Goal: Use online tool/utility: Utilize a website feature to perform a specific function

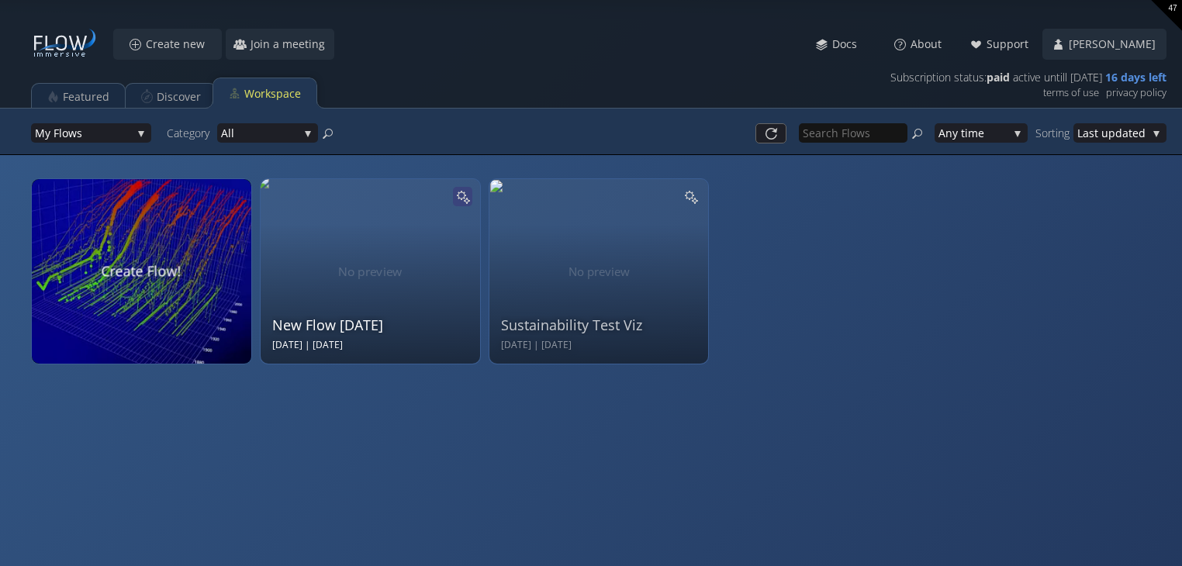
click at [462, 192] on icon at bounding box center [461, 196] width 10 height 10
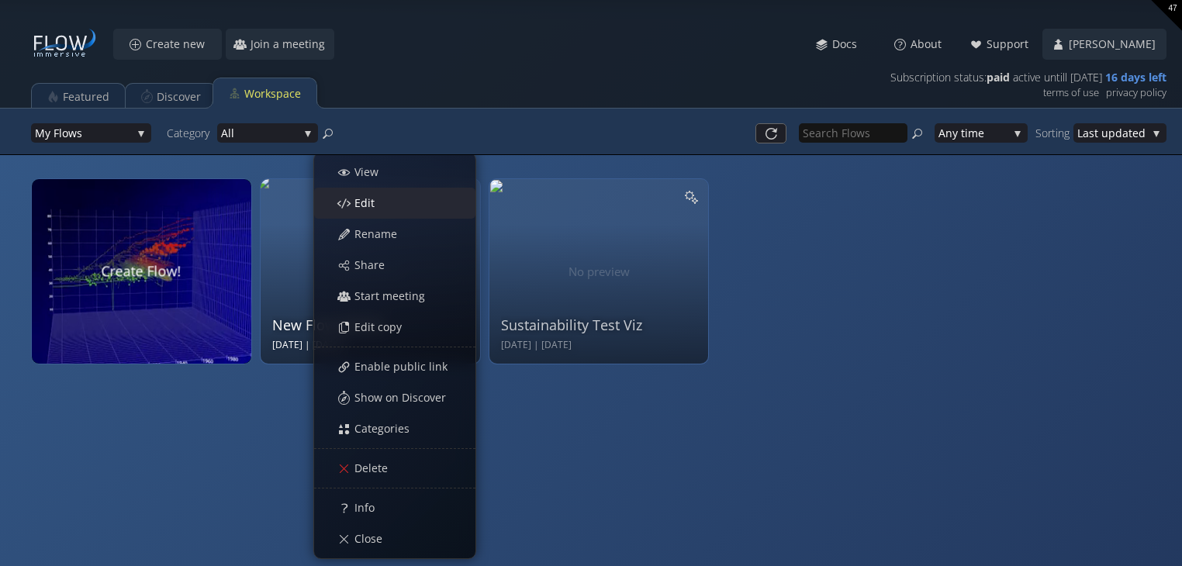
click at [364, 196] on span "Edit" at bounding box center [369, 203] width 30 height 16
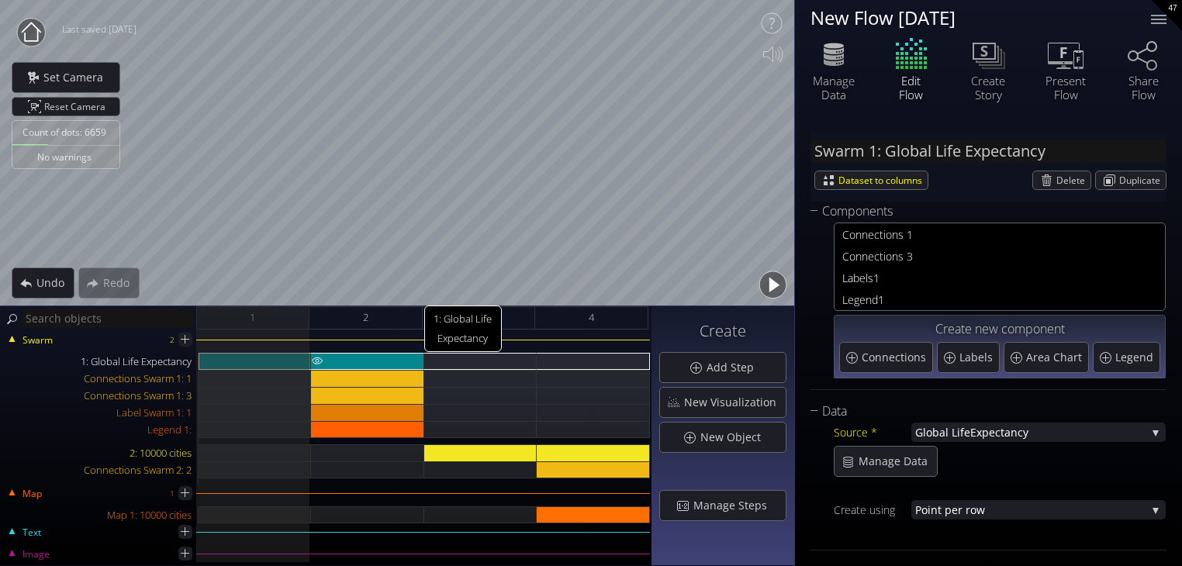
click at [337, 361] on div "1: Global Life Expectancy" at bounding box center [367, 361] width 113 height 17
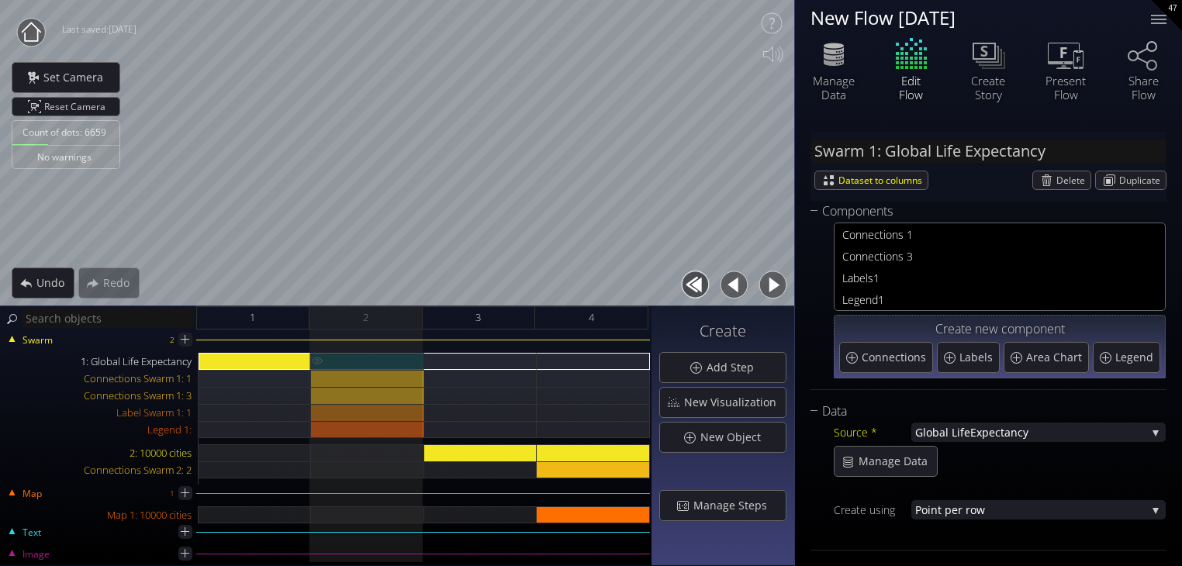
click at [361, 357] on div "1: Global Life Expectancy" at bounding box center [367, 361] width 113 height 17
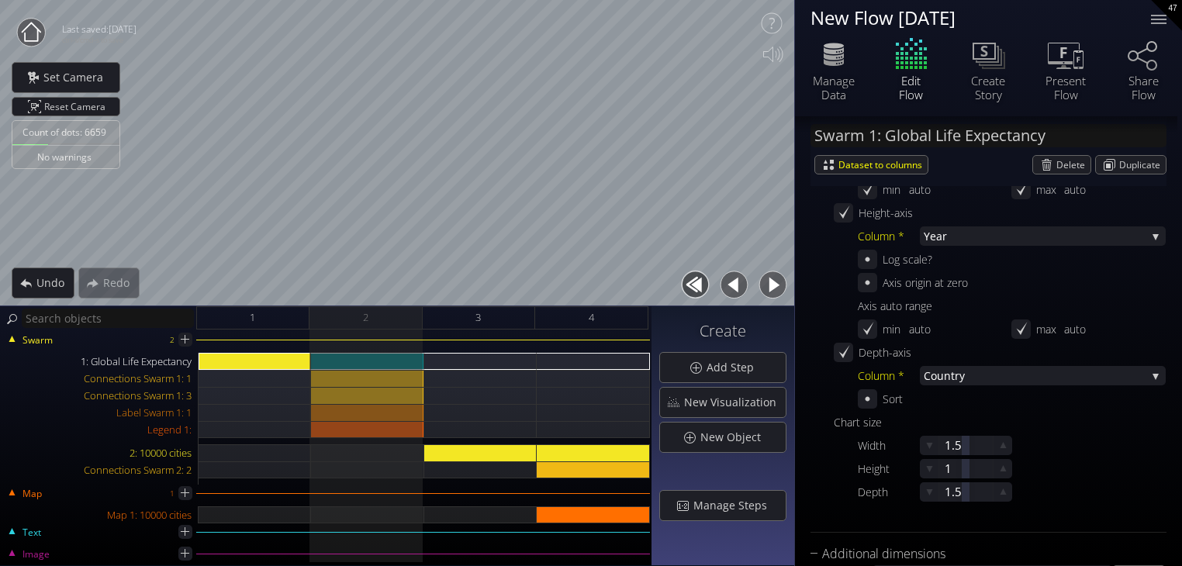
scroll to position [620, 0]
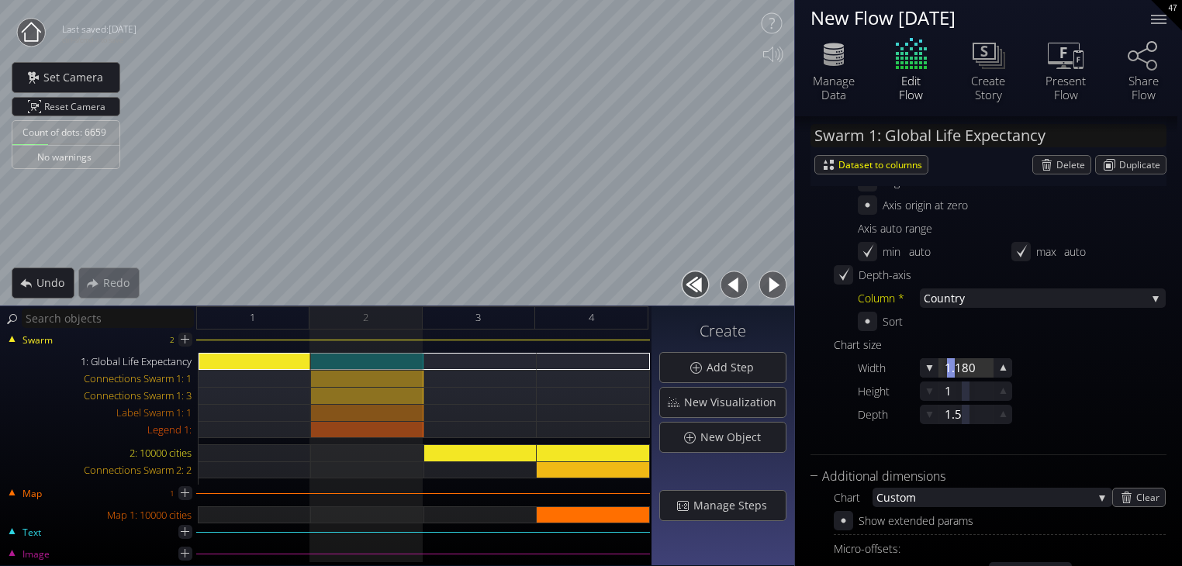
click at [950, 370] on div at bounding box center [966, 367] width 54 height 19
click at [947, 370] on div at bounding box center [966, 367] width 54 height 19
type input "2"
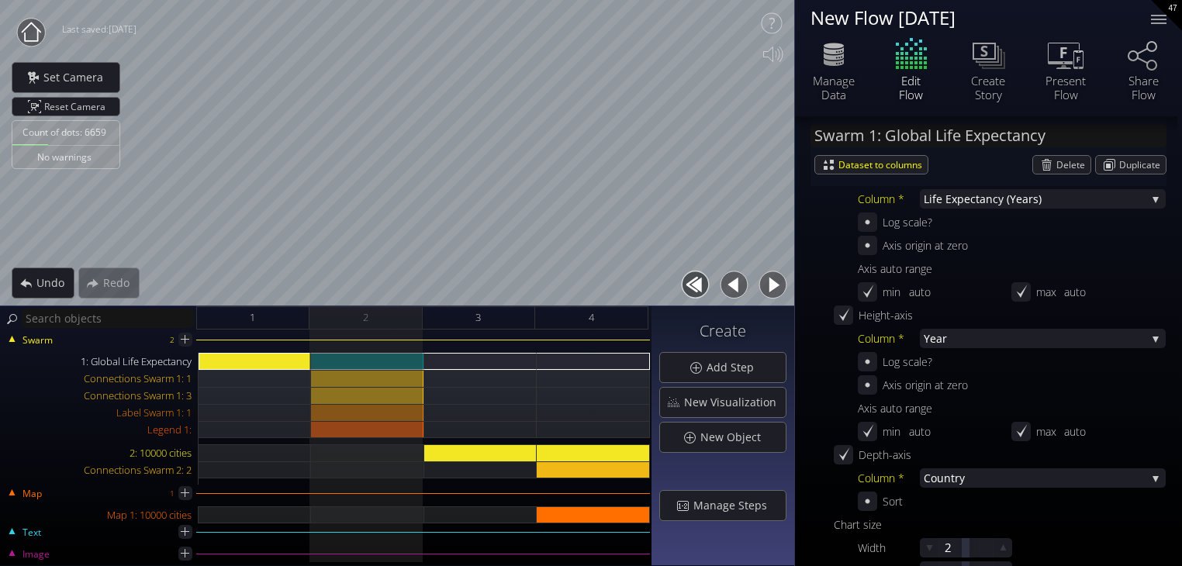
scroll to position [388, 0]
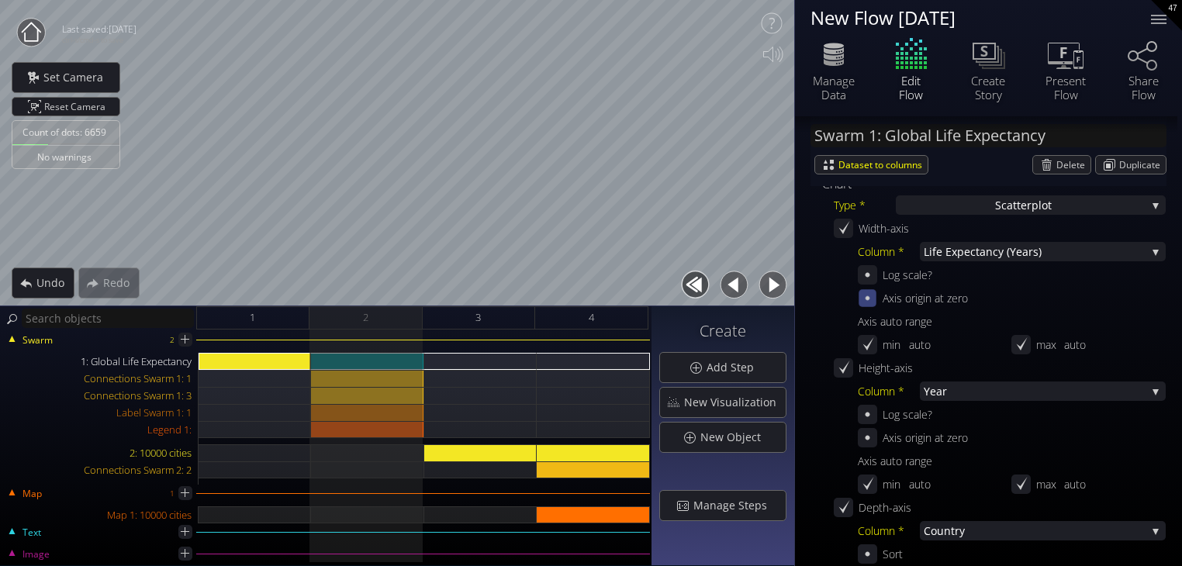
click at [866, 295] on icon at bounding box center [867, 298] width 13 height 13
click at [866, 295] on icon at bounding box center [867, 298] width 15 height 15
click at [868, 341] on icon at bounding box center [867, 344] width 13 height 13
click at [868, 341] on icon at bounding box center [867, 344] width 15 height 15
click at [1016, 341] on icon at bounding box center [1020, 344] width 15 height 15
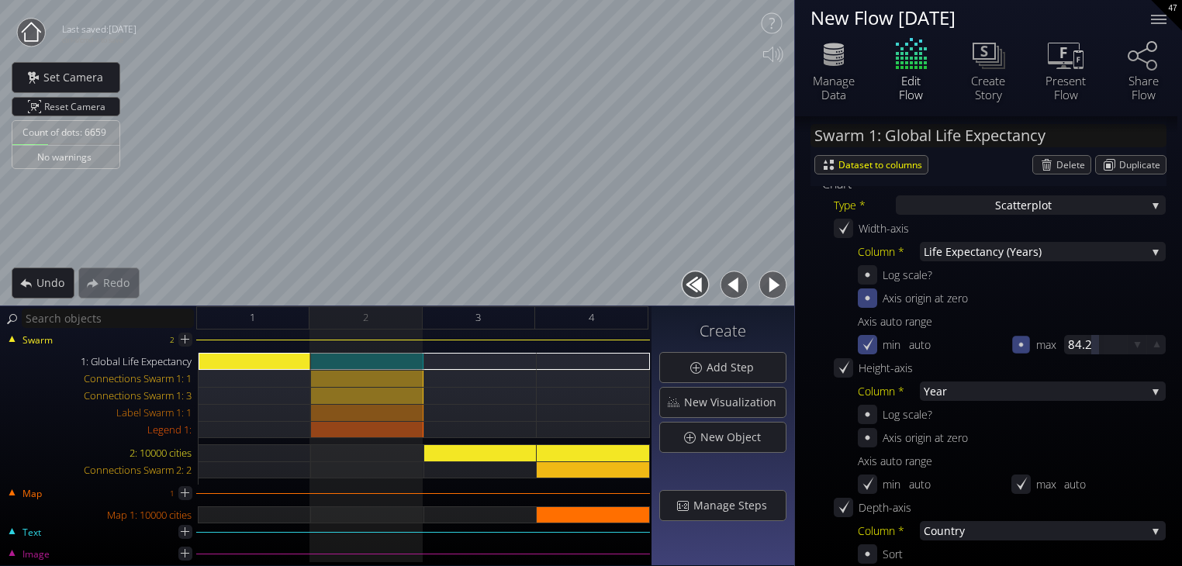
click at [1016, 341] on icon at bounding box center [1019, 344] width 13 height 13
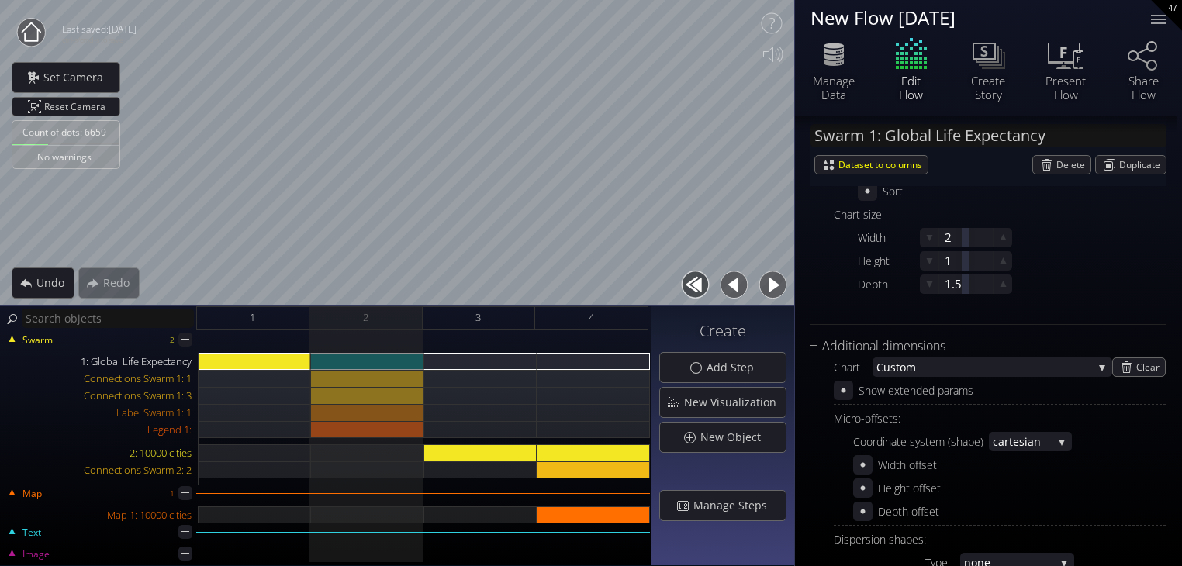
scroll to position [853, 0]
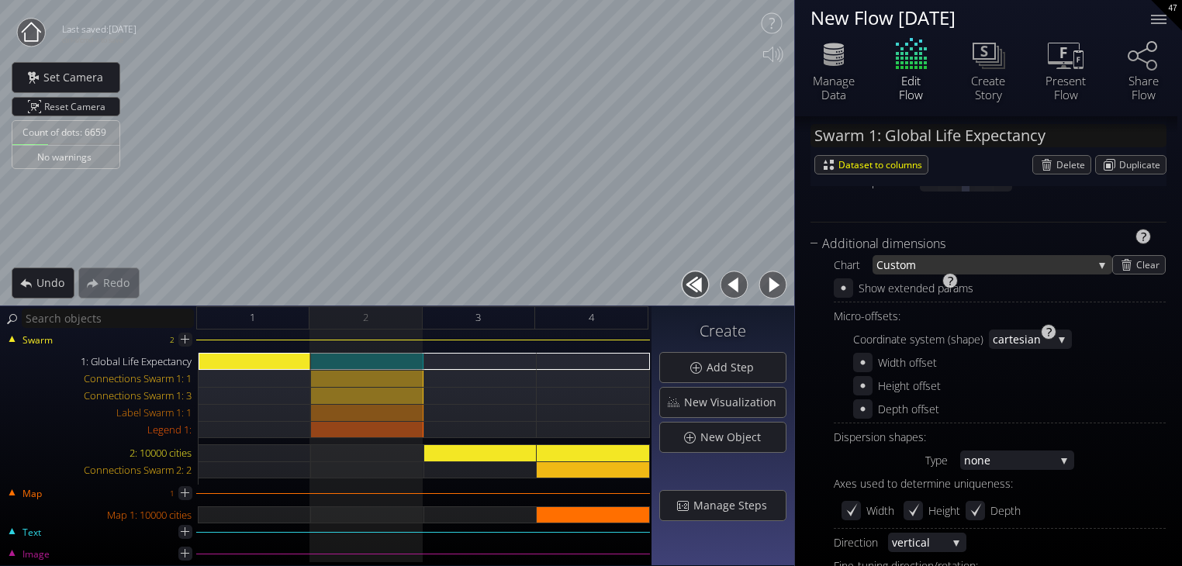
click at [1095, 264] on div "Cu stom" at bounding box center [992, 264] width 240 height 19
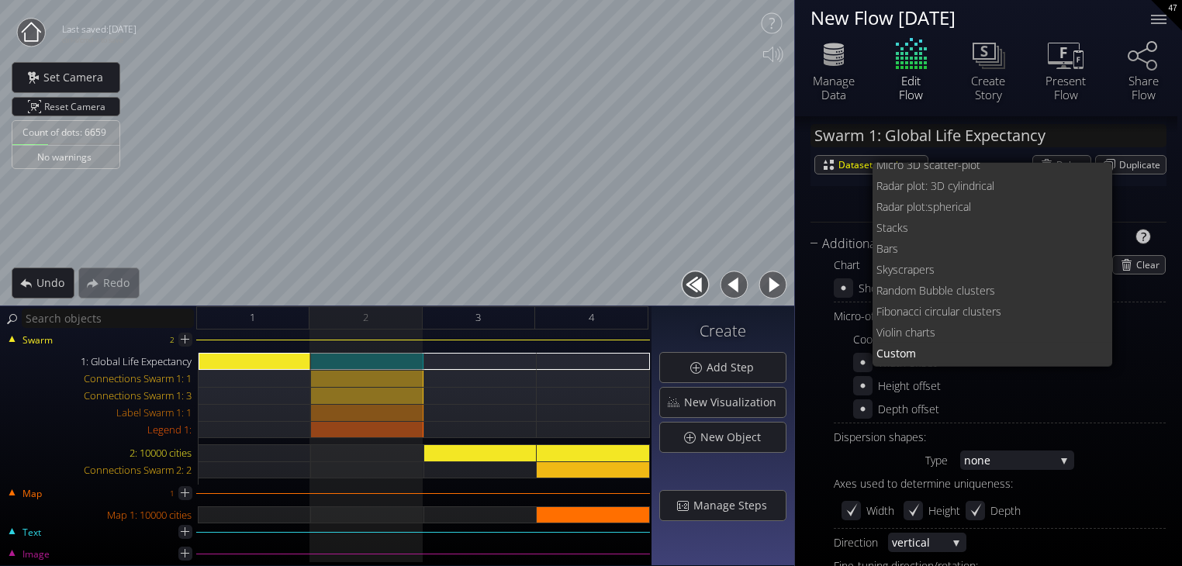
scroll to position [0, 0]
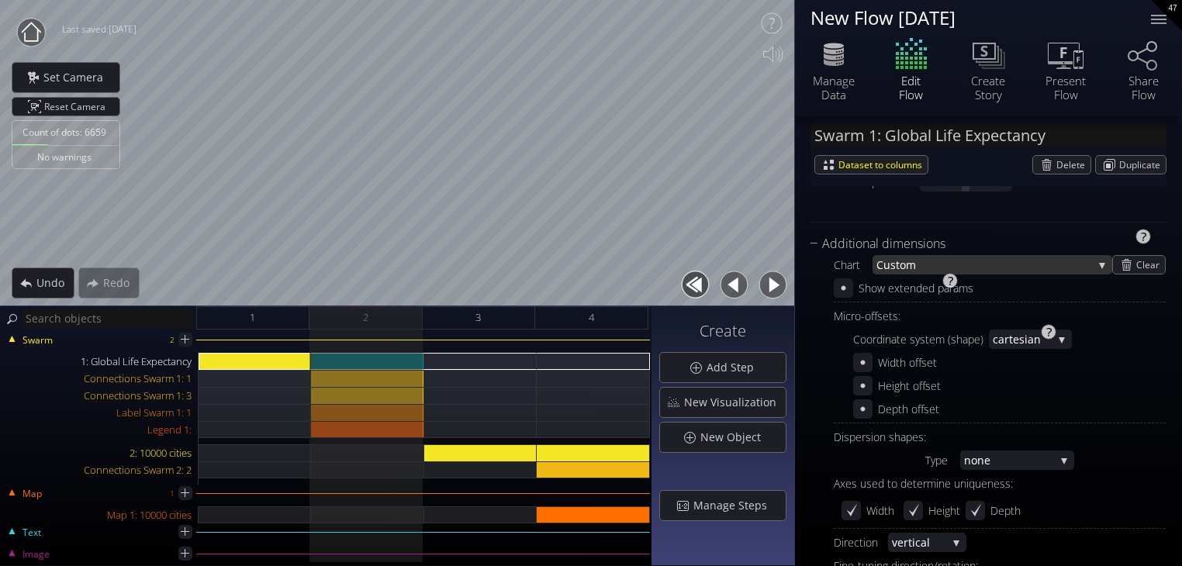
click at [1046, 267] on span "stom" at bounding box center [991, 264] width 202 height 19
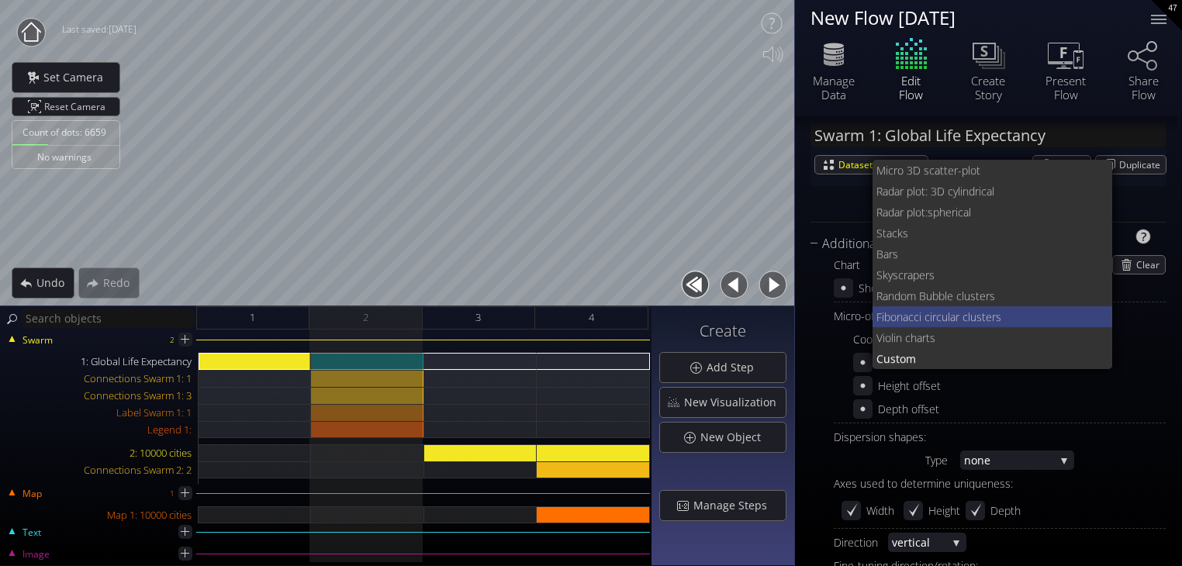
click at [999, 316] on span "r clusters" at bounding box center [1027, 316] width 145 height 21
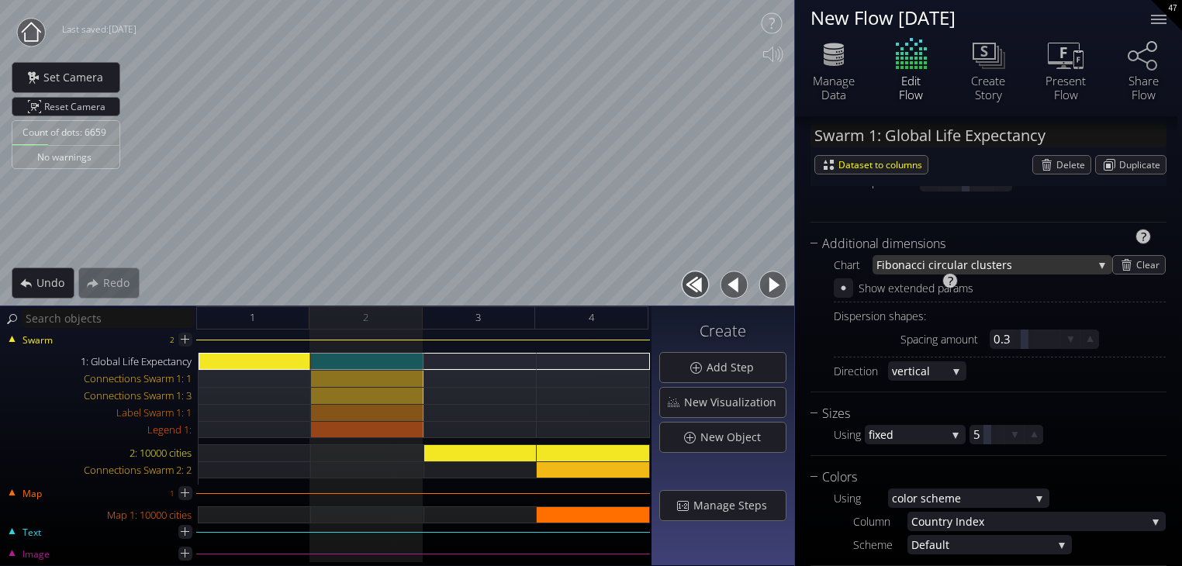
click at [1015, 266] on span "r clusters" at bounding box center [1027, 264] width 129 height 19
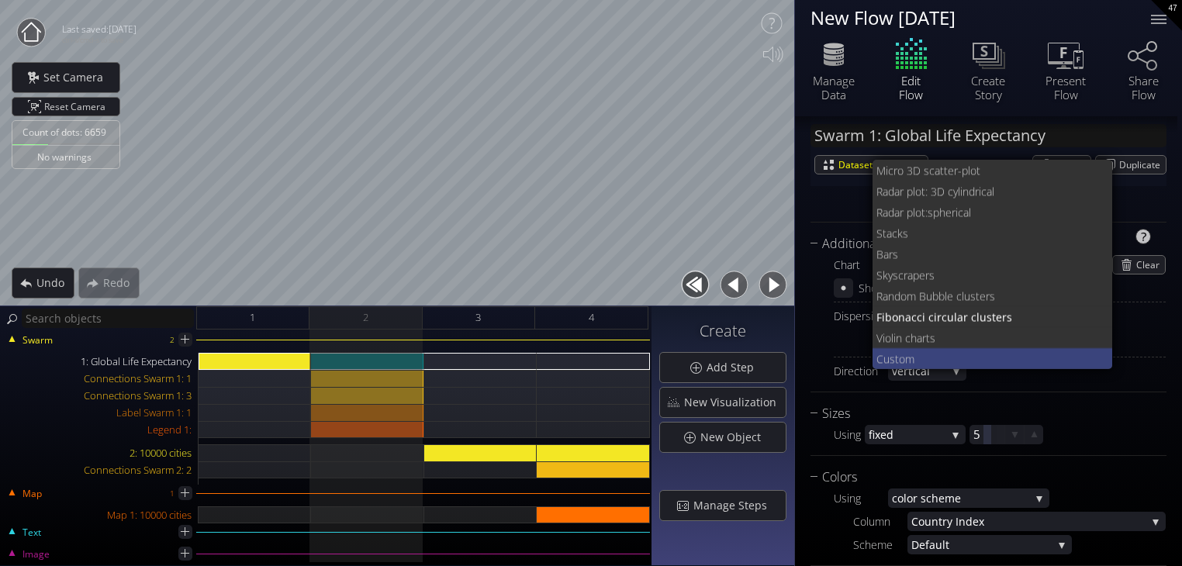
click at [985, 354] on span "stom" at bounding box center [994, 358] width 211 height 21
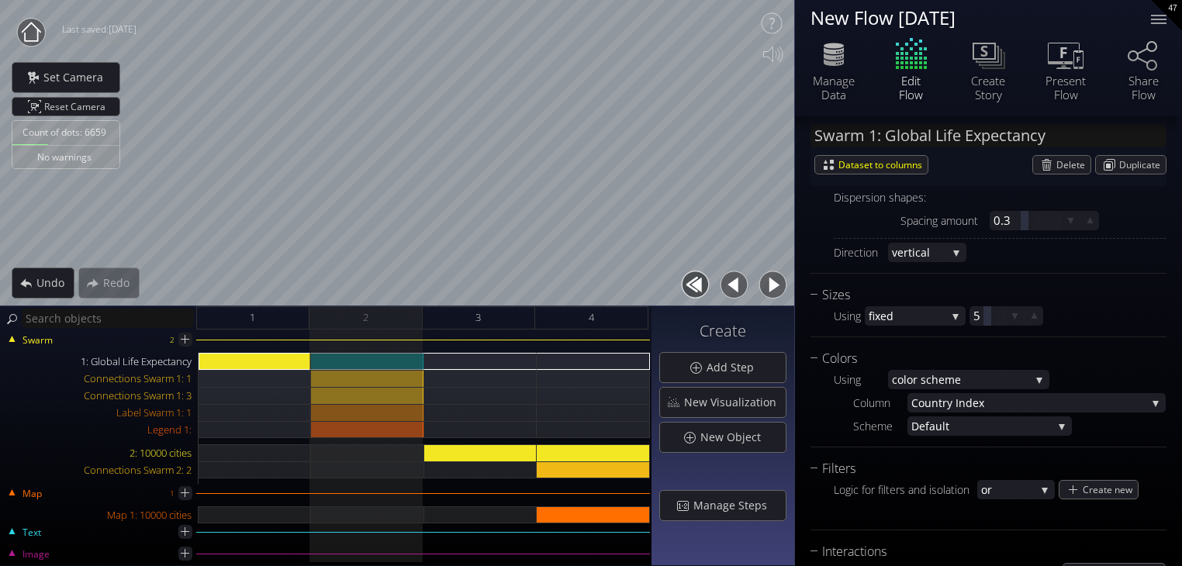
scroll to position [1008, 0]
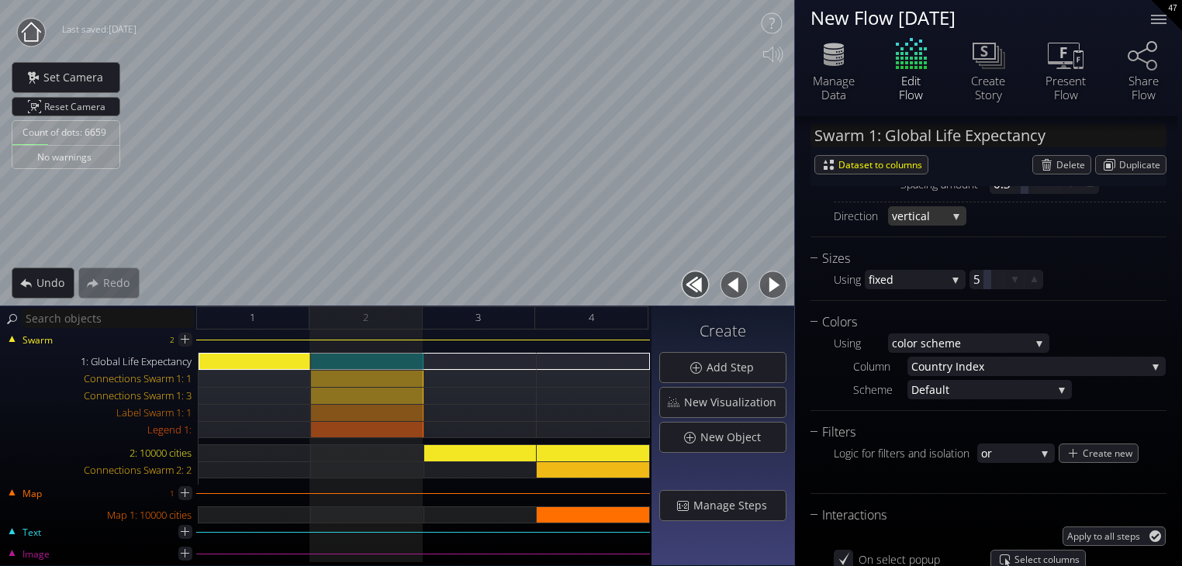
click at [944, 211] on span "al" at bounding box center [933, 215] width 26 height 19
click at [943, 203] on span "horizontal" at bounding box center [923, 205] width 63 height 21
click at [948, 211] on div "horizontal" at bounding box center [927, 215] width 78 height 19
click at [917, 221] on span "depth" at bounding box center [923, 226] width 63 height 21
click at [919, 214] on span "depth" at bounding box center [919, 215] width 55 height 19
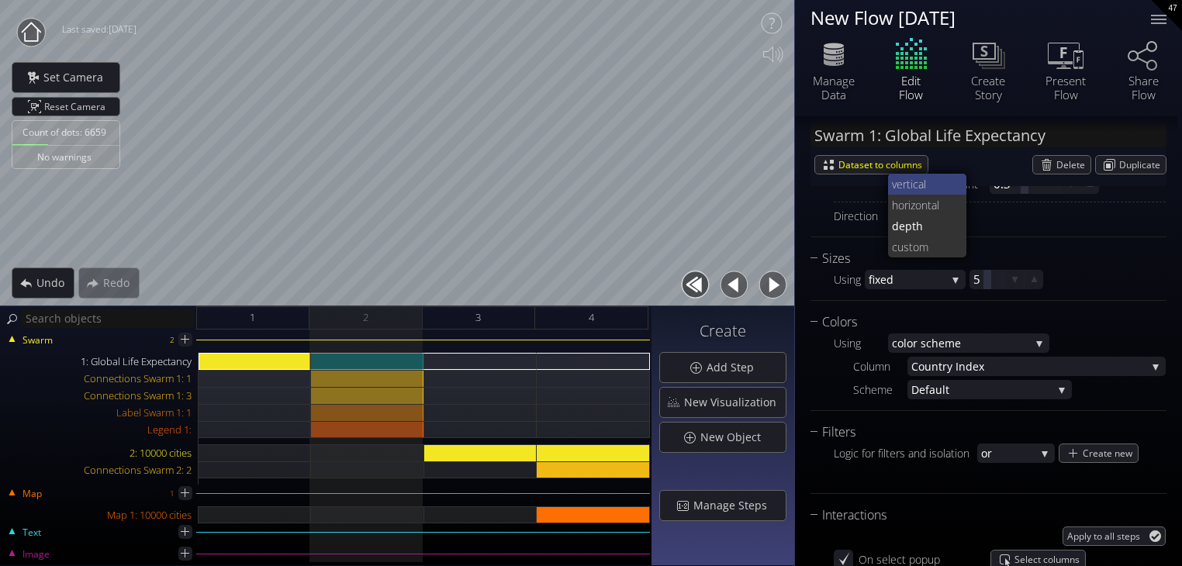
click at [919, 183] on span "al" at bounding box center [936, 184] width 36 height 21
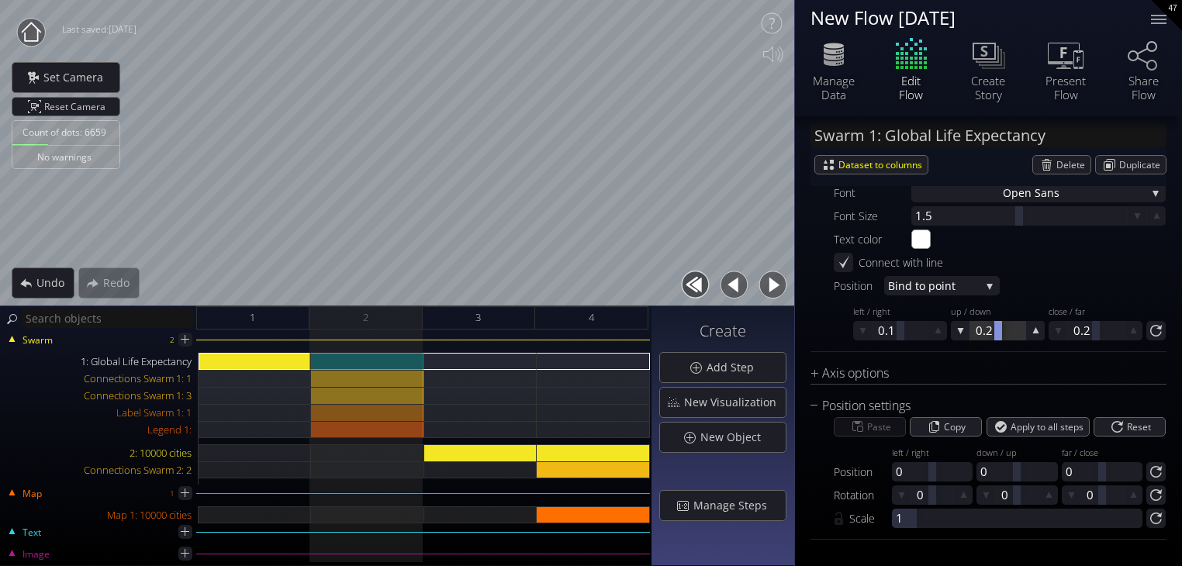
scroll to position [1120, 0]
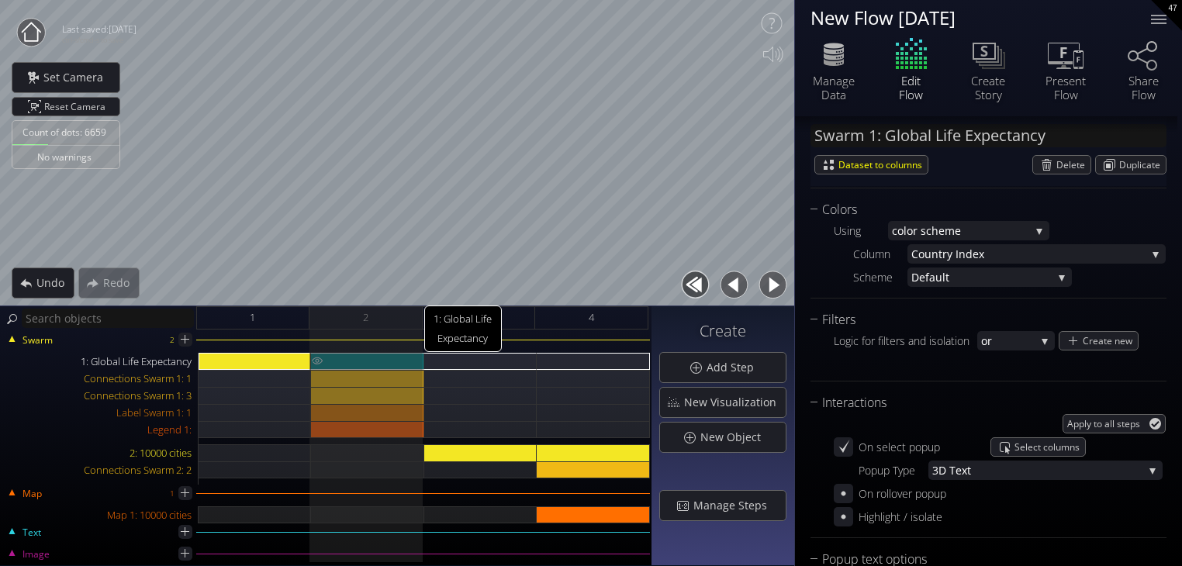
click at [373, 356] on div "1: Global Life Expectancy" at bounding box center [367, 361] width 113 height 17
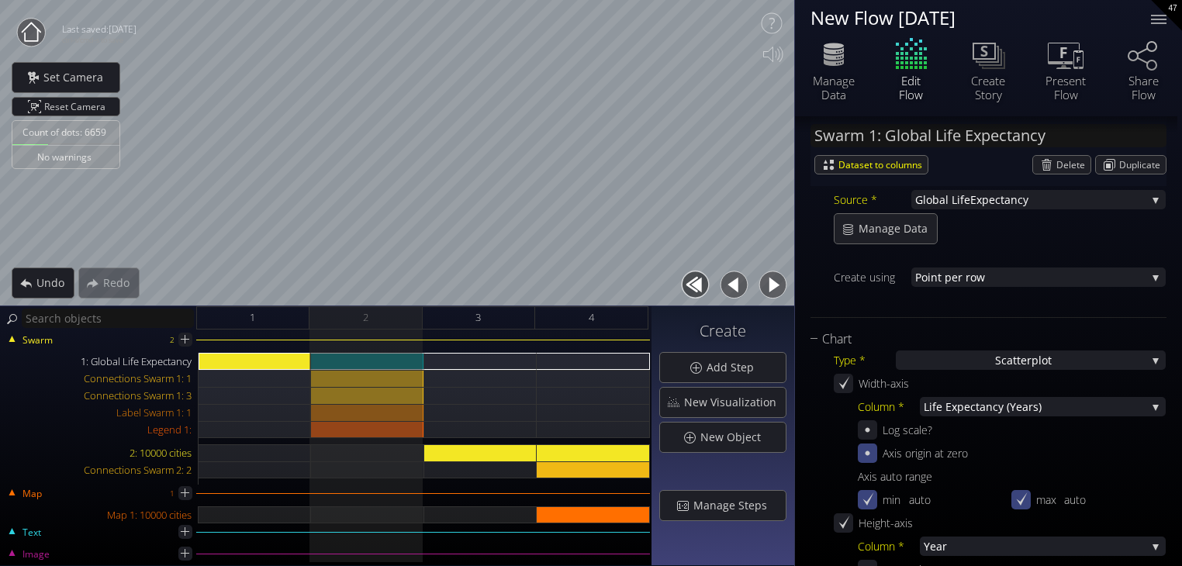
scroll to position [310, 0]
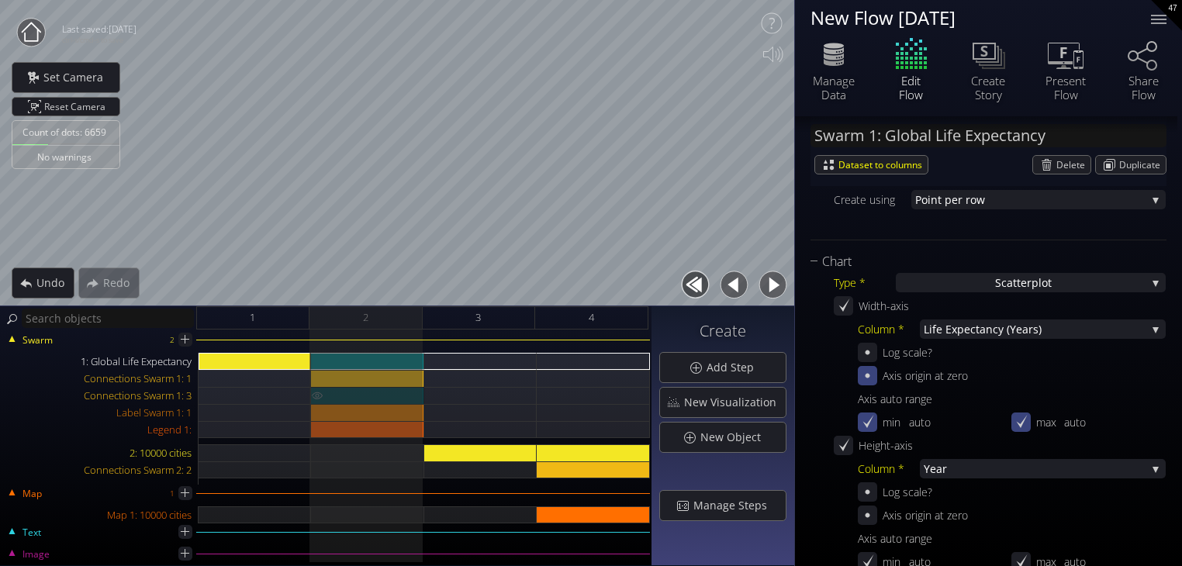
click at [378, 394] on div "Connections Swarm 1: 3" at bounding box center [367, 395] width 113 height 17
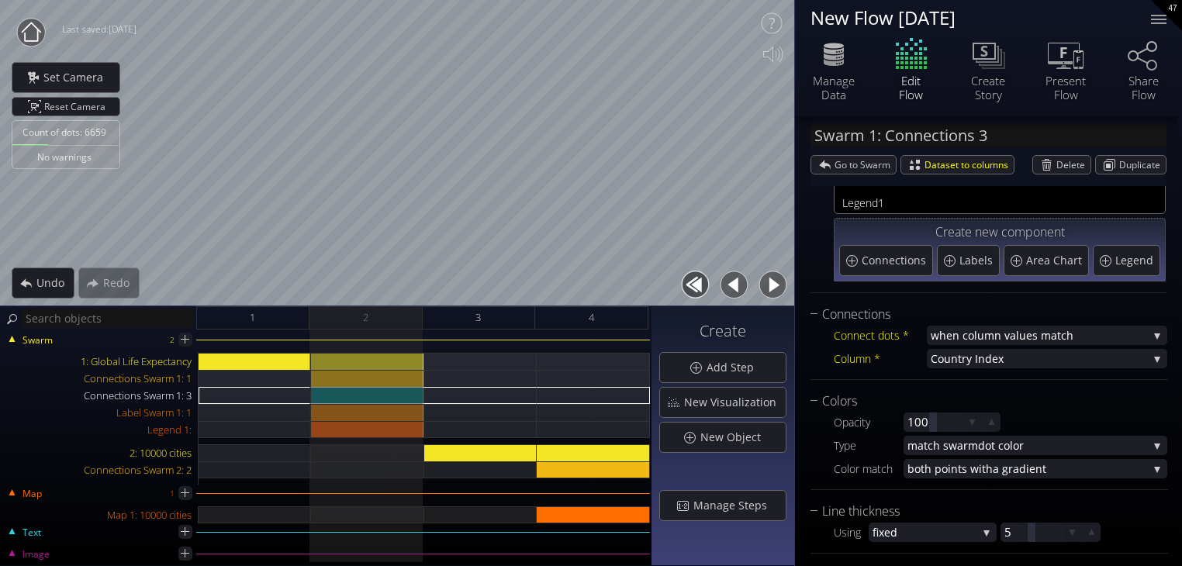
scroll to position [111, 0]
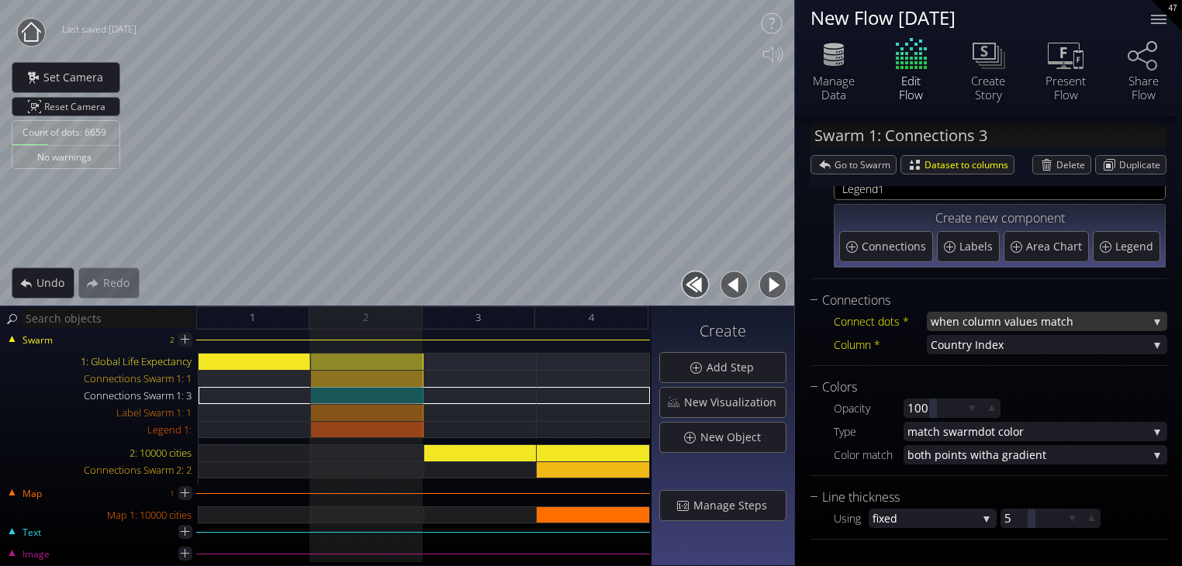
click at [1127, 324] on span "lues match" at bounding box center [1082, 321] width 132 height 19
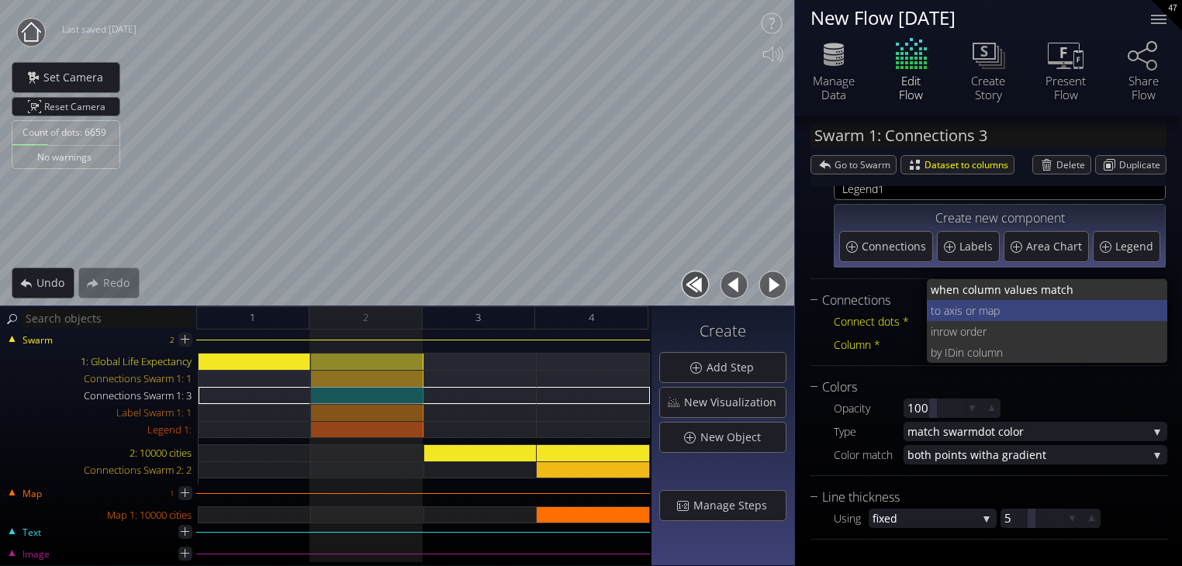
click at [1023, 310] on span "xis or map" at bounding box center [1052, 310] width 206 height 21
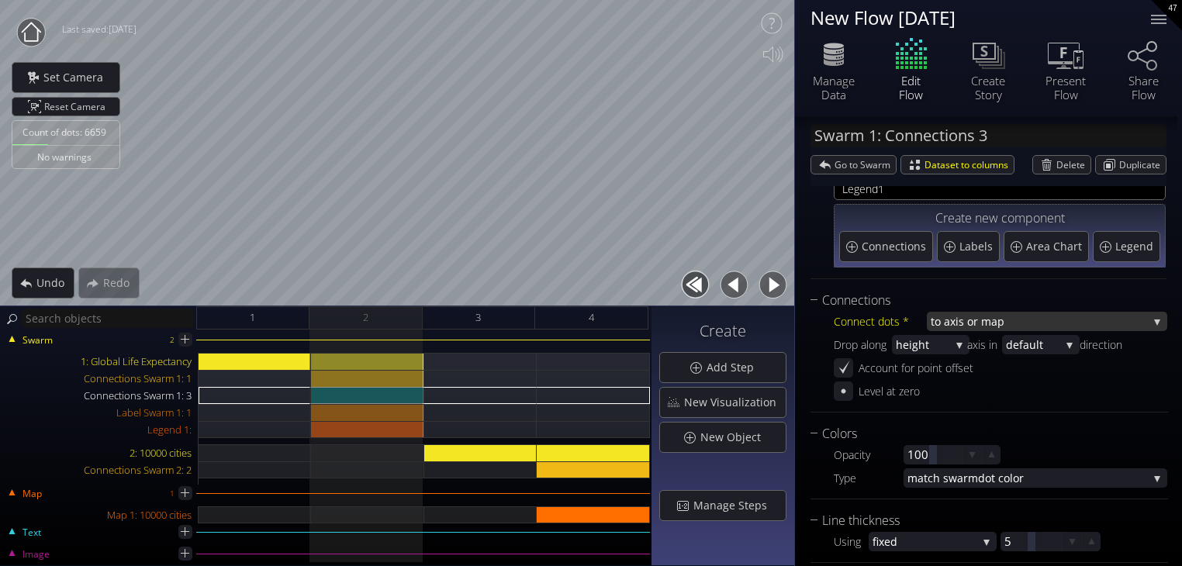
click at [1020, 321] on span "xis or map" at bounding box center [1049, 321] width 198 height 19
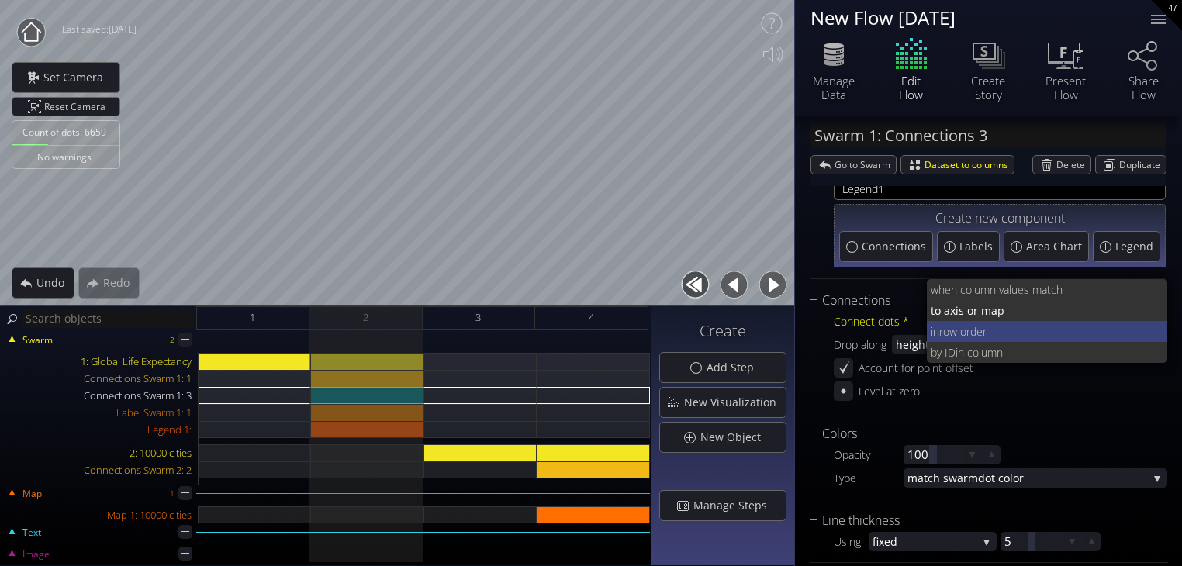
click at [1020, 323] on span "row order" at bounding box center [1047, 331] width 216 height 21
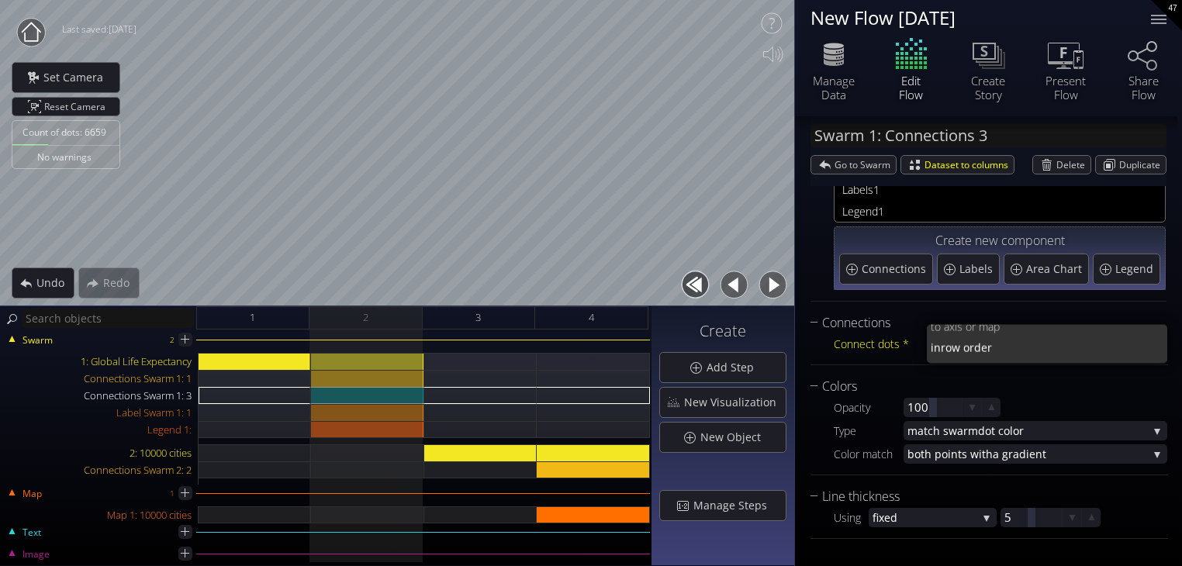
scroll to position [88, 0]
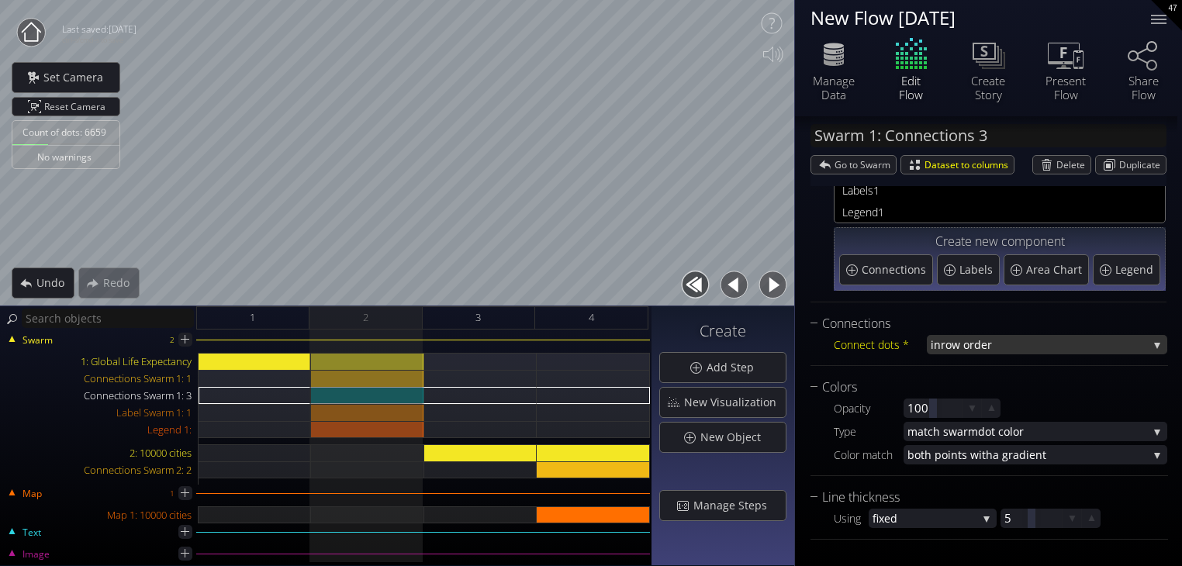
click at [1000, 343] on span "row order" at bounding box center [1044, 344] width 207 height 19
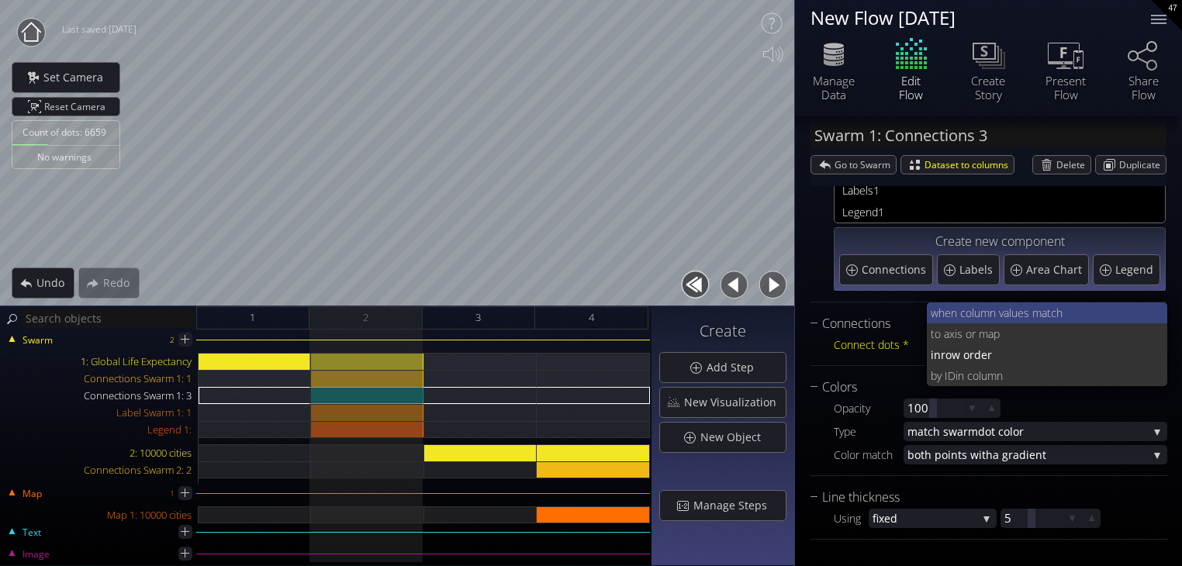
click at [993, 312] on span "when column va" at bounding box center [970, 312] width 78 height 21
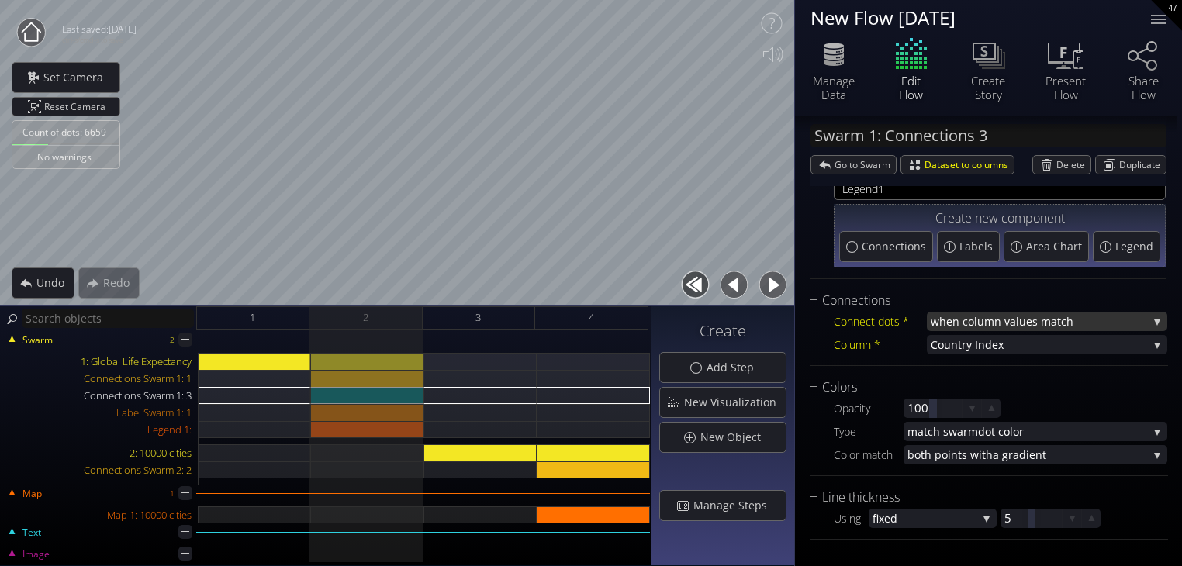
click at [993, 323] on span "when column va" at bounding box center [973, 321] width 85 height 19
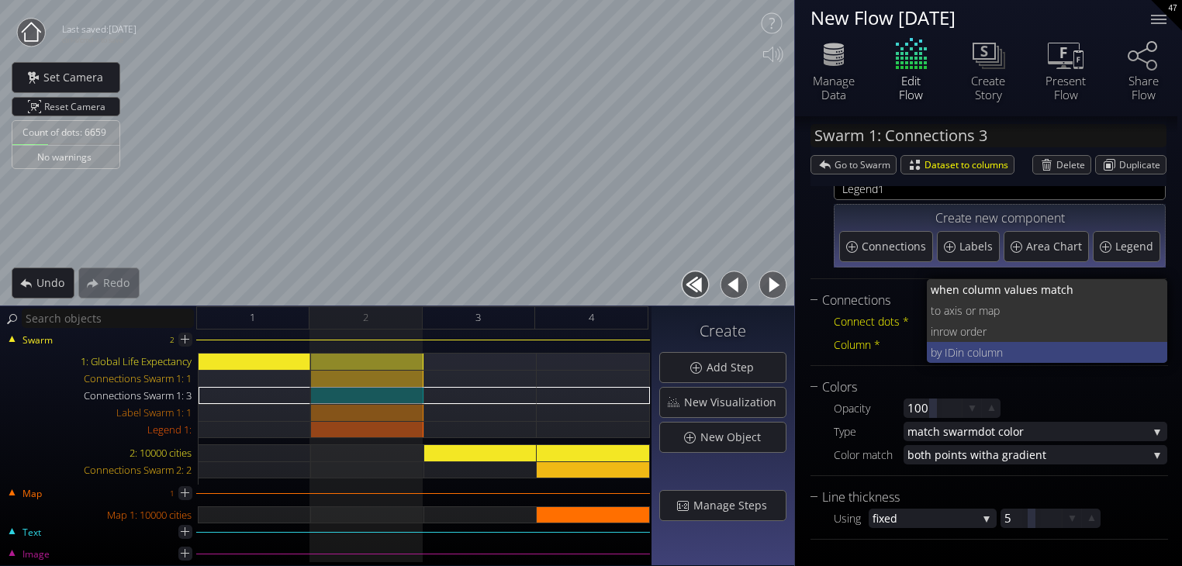
click at [991, 346] on span "in column" at bounding box center [1055, 352] width 200 height 21
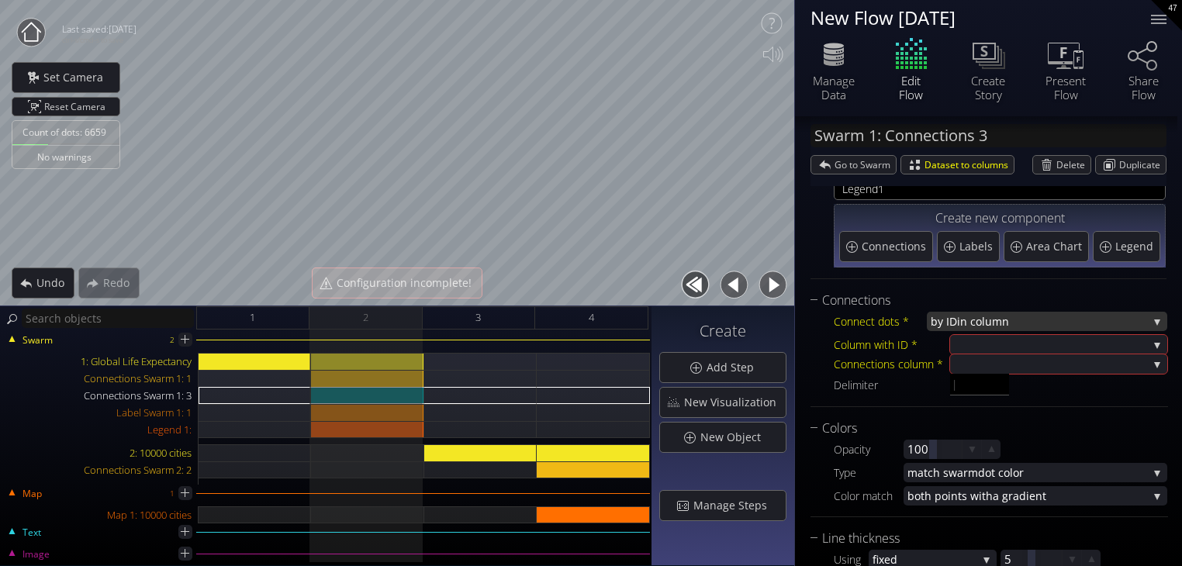
click at [990, 322] on span "in column" at bounding box center [1052, 321] width 191 height 19
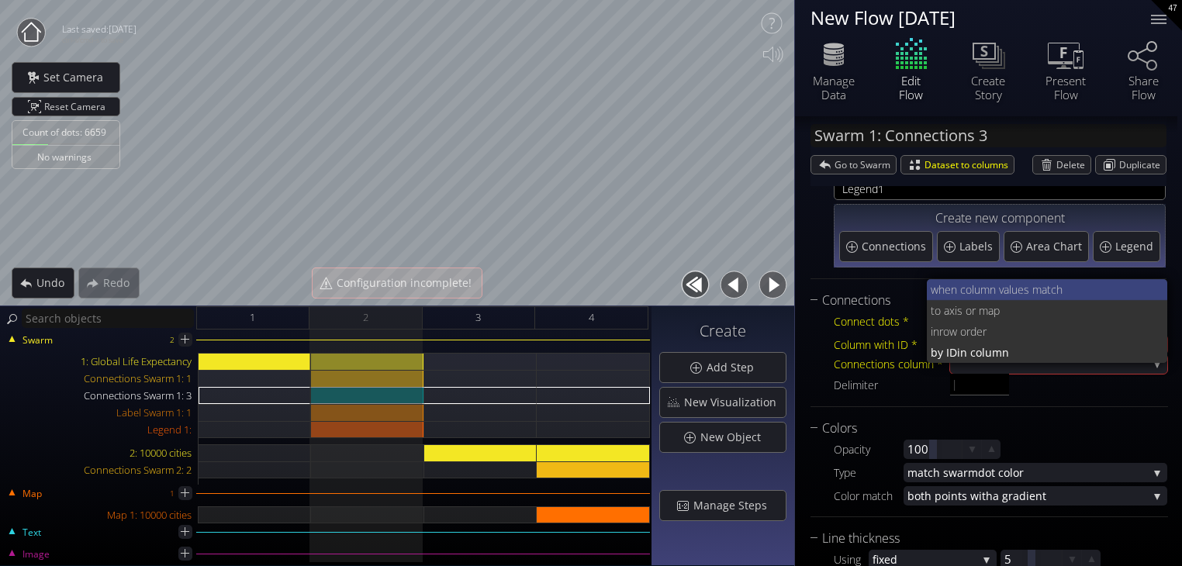
click at [985, 292] on span "when column va" at bounding box center [970, 289] width 78 height 21
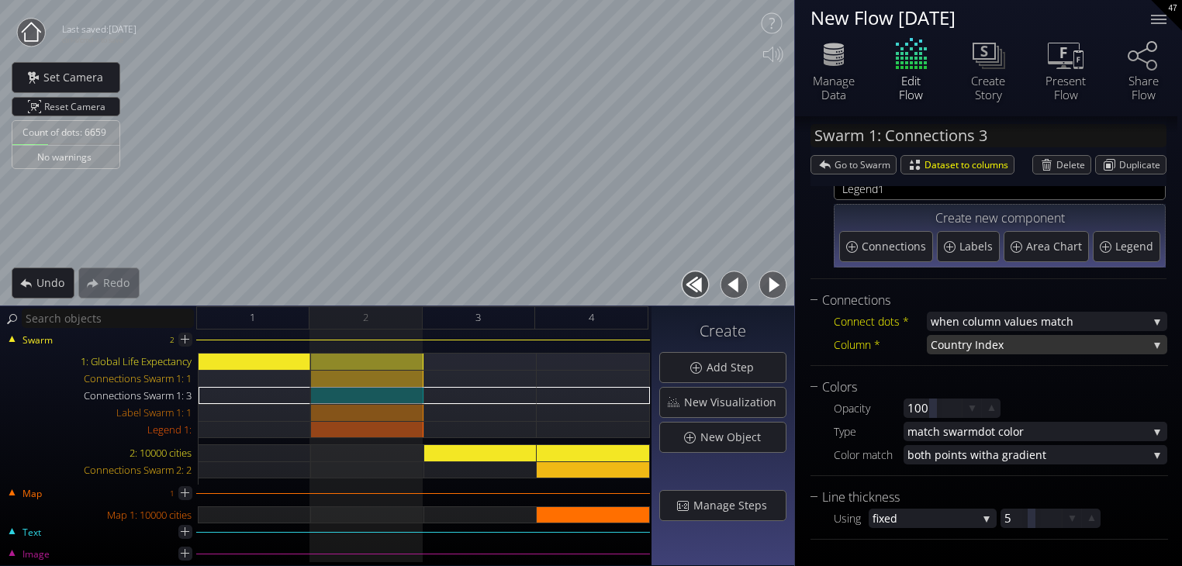
click at [983, 341] on span "ntry Index" at bounding box center [1049, 344] width 197 height 19
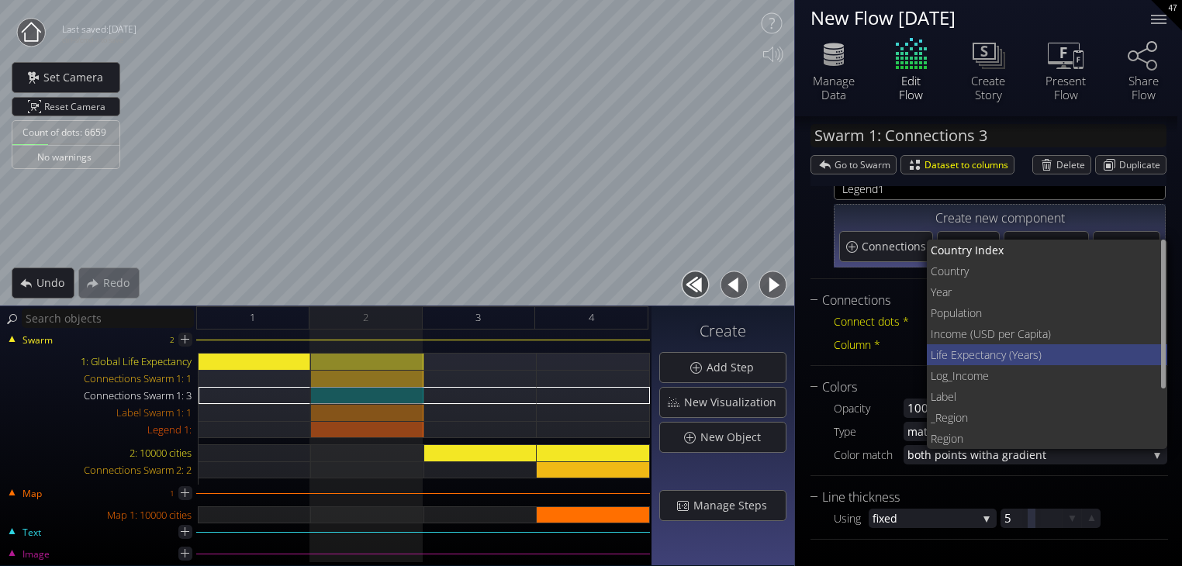
click at [979, 353] on span "Life Expectan" at bounding box center [963, 354] width 65 height 21
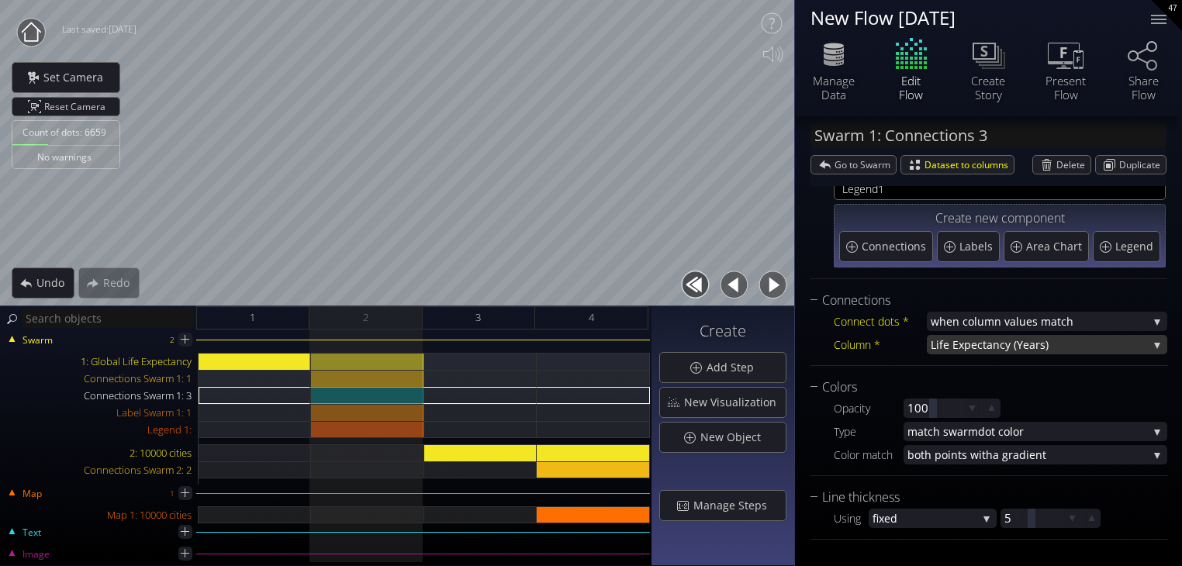
click at [972, 341] on span "Life Expectan" at bounding box center [965, 344] width 69 height 19
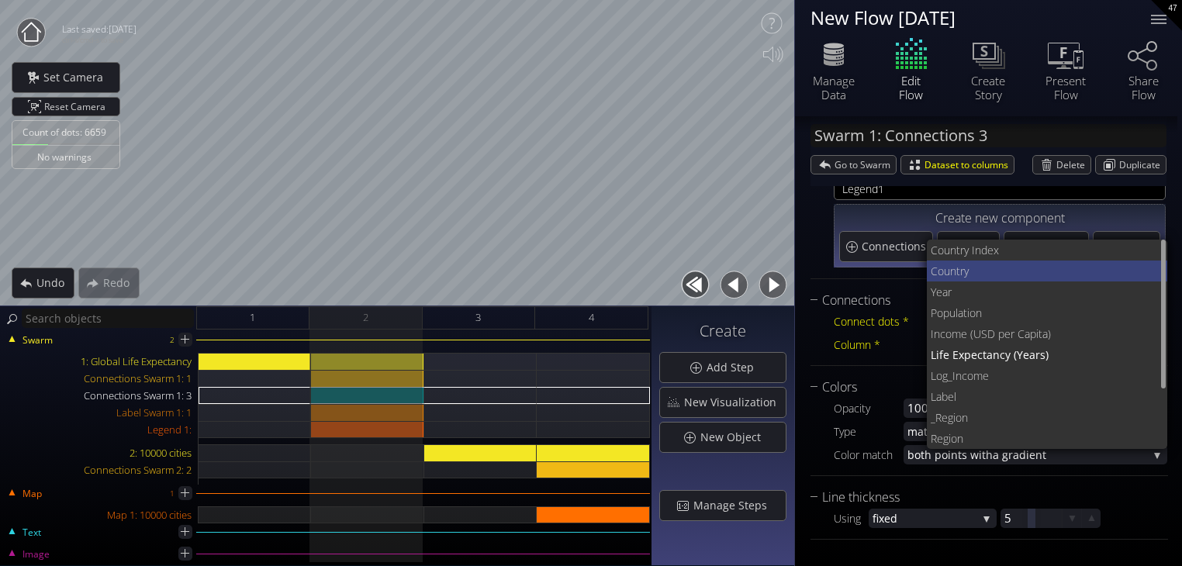
click at [968, 271] on span "try" at bounding box center [1055, 271] width 199 height 21
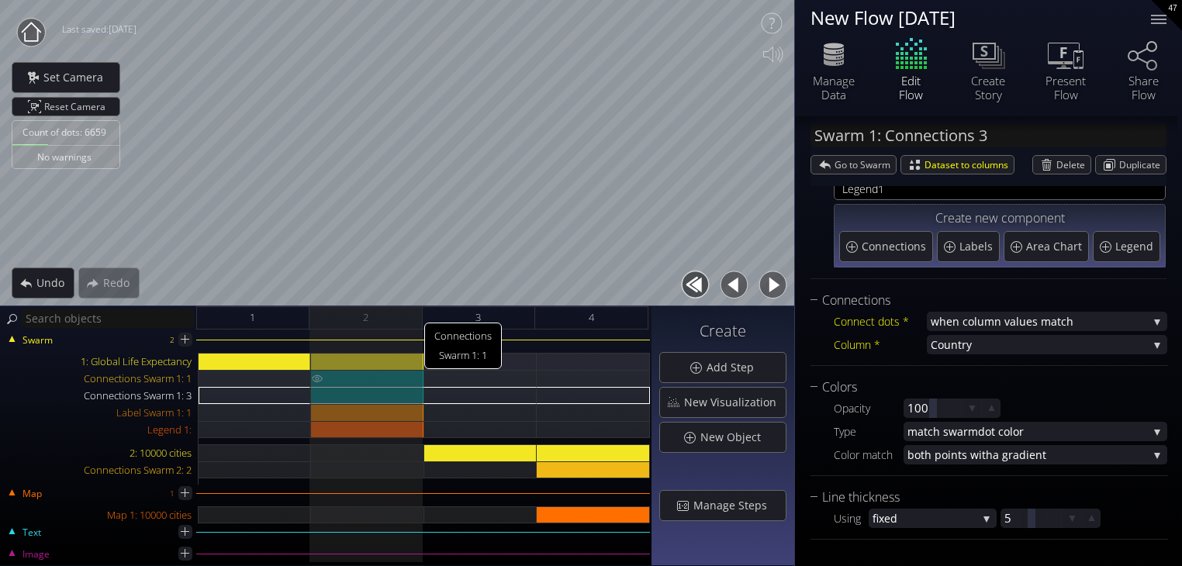
click at [347, 380] on div "Connections Swarm 1: 1" at bounding box center [367, 378] width 113 height 17
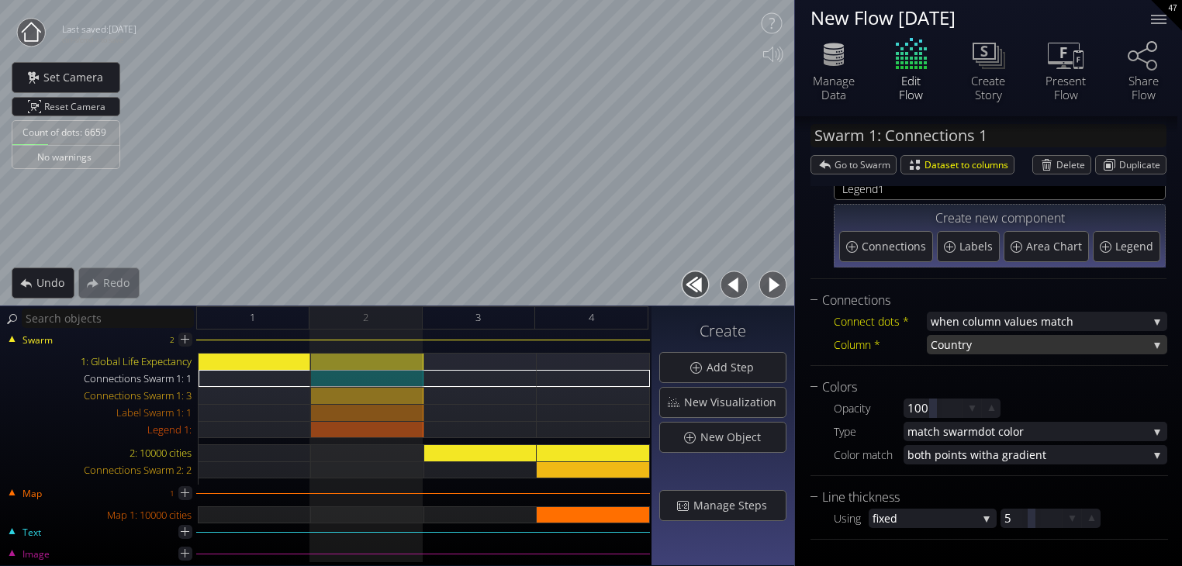
click at [976, 347] on span "try" at bounding box center [1053, 344] width 190 height 19
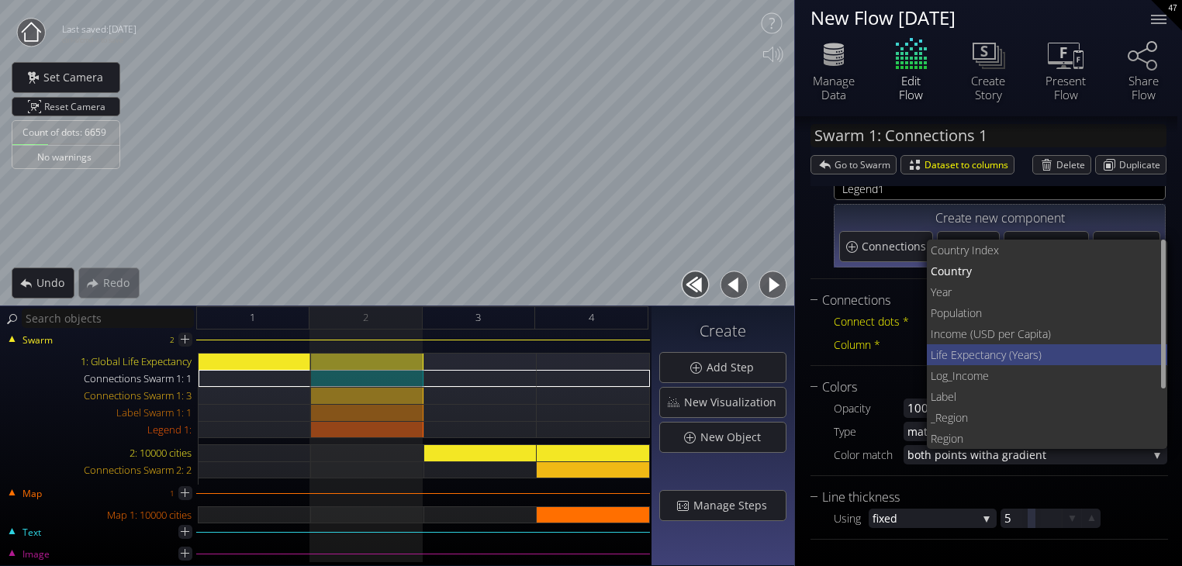
click at [971, 358] on span "Life Expectan" at bounding box center [963, 354] width 65 height 21
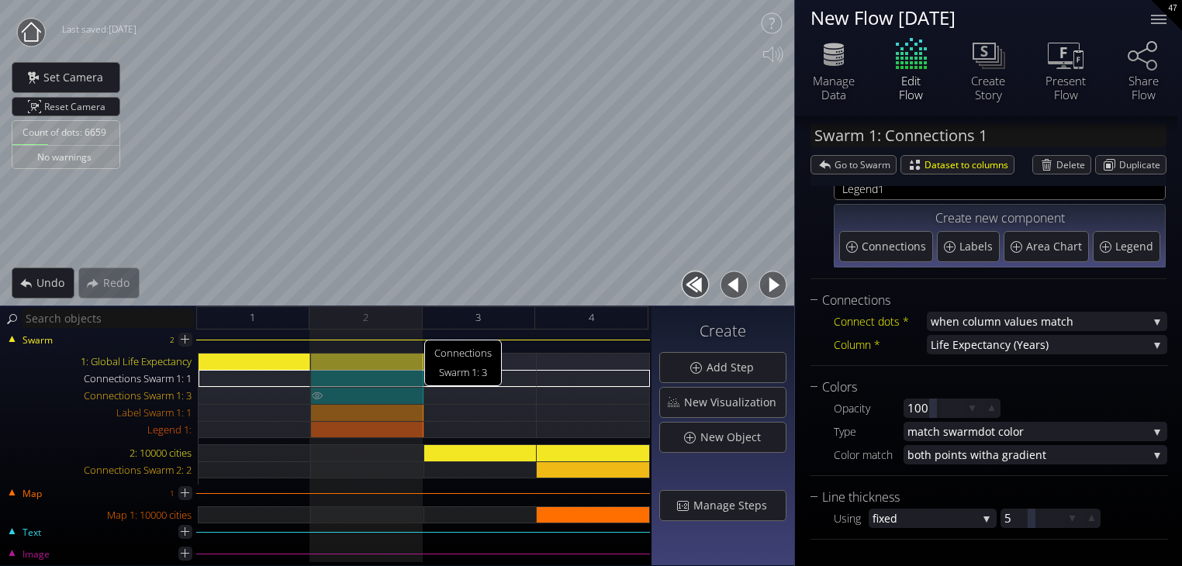
click at [338, 392] on div "Connections Swarm 1: 3" at bounding box center [367, 395] width 113 height 17
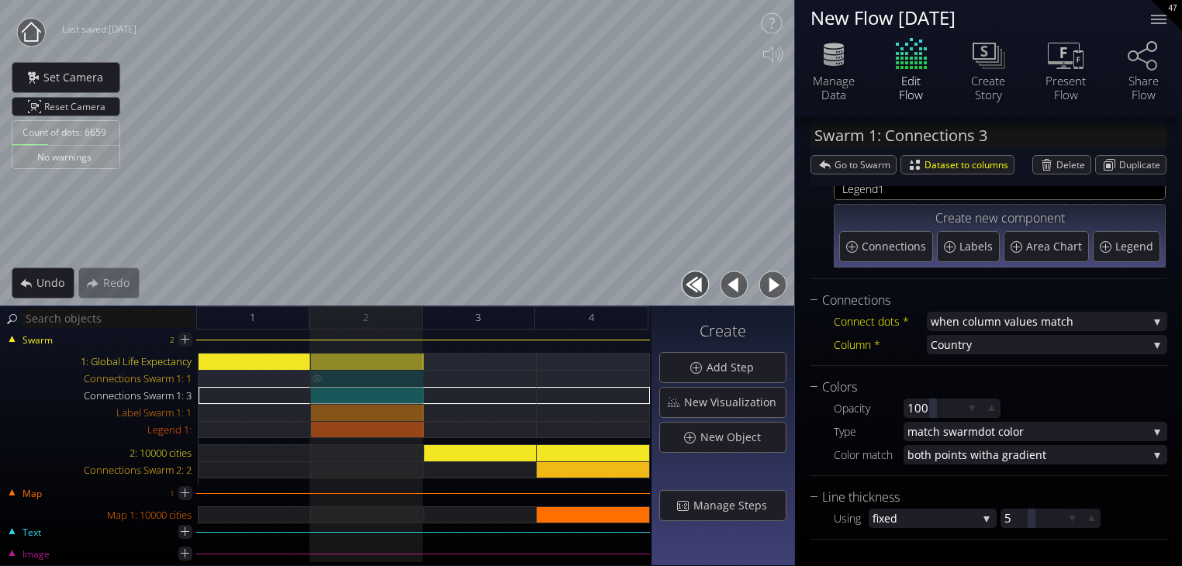
click at [337, 381] on div "Connections Swarm 1: 1" at bounding box center [367, 378] width 113 height 17
type input "Swarm 1: Connections 1"
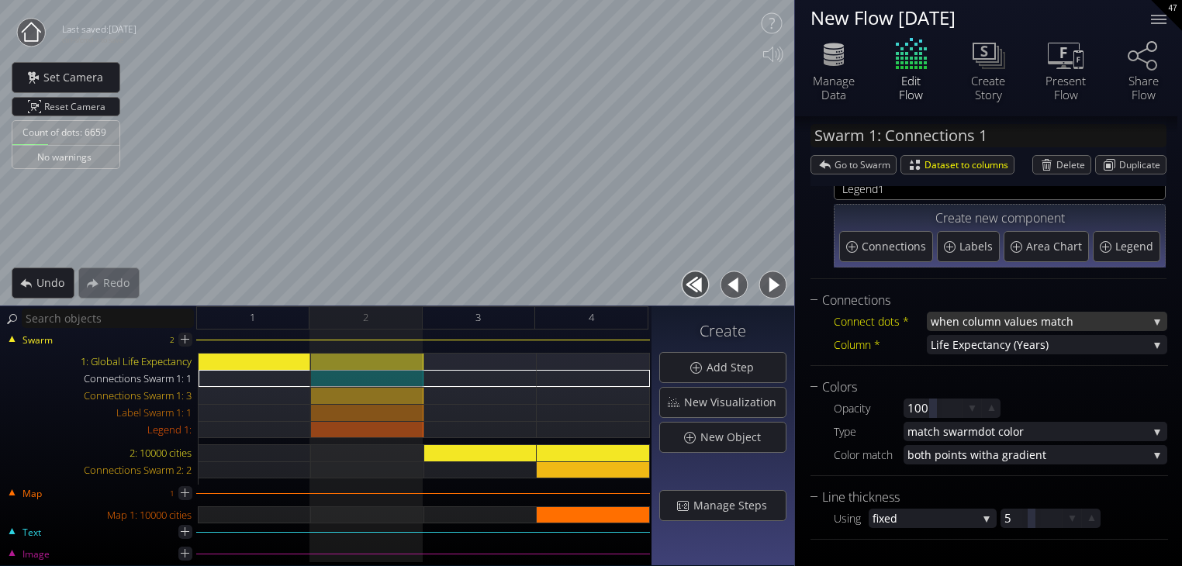
click at [956, 320] on span "when column va" at bounding box center [973, 321] width 85 height 19
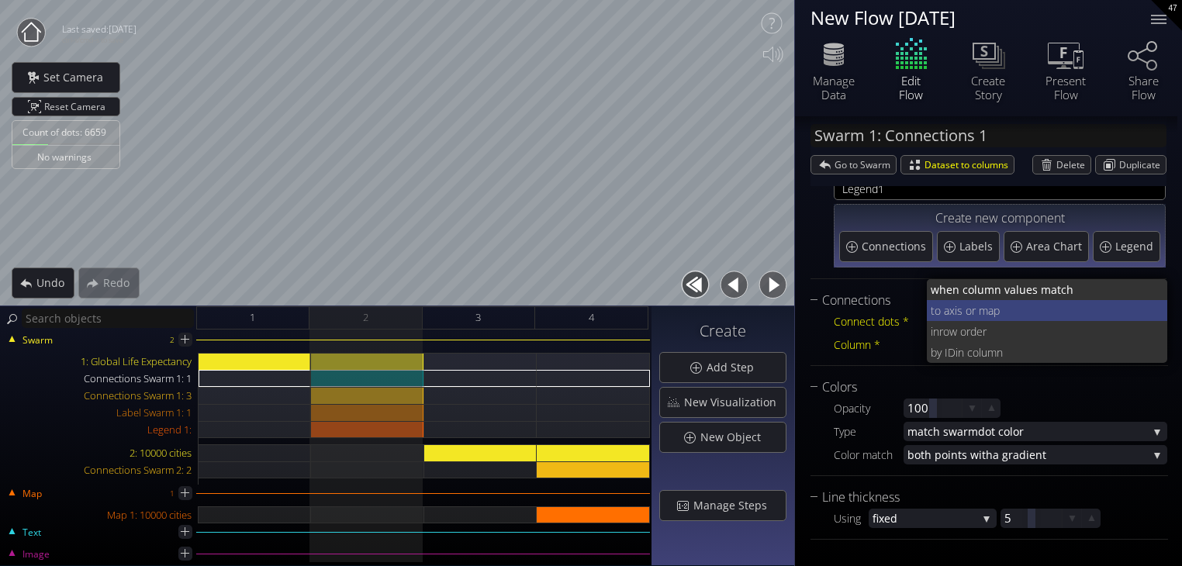
click at [962, 310] on span "xis or map" at bounding box center [1052, 310] width 206 height 21
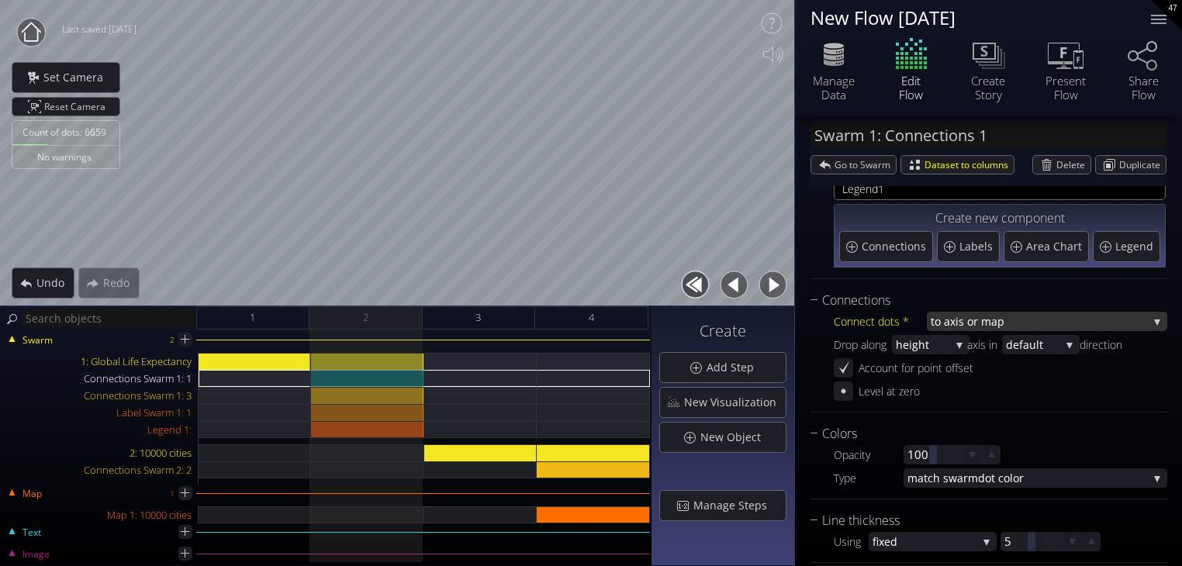
click at [962, 324] on span "xis or map" at bounding box center [1049, 321] width 198 height 19
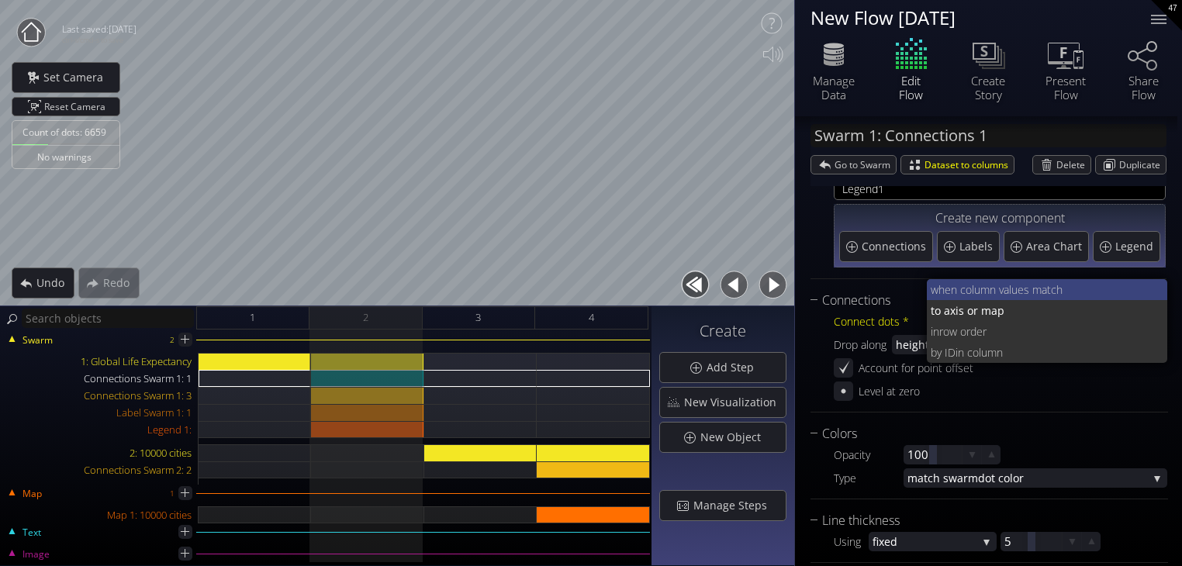
click at [964, 287] on span "when column va" at bounding box center [970, 289] width 78 height 21
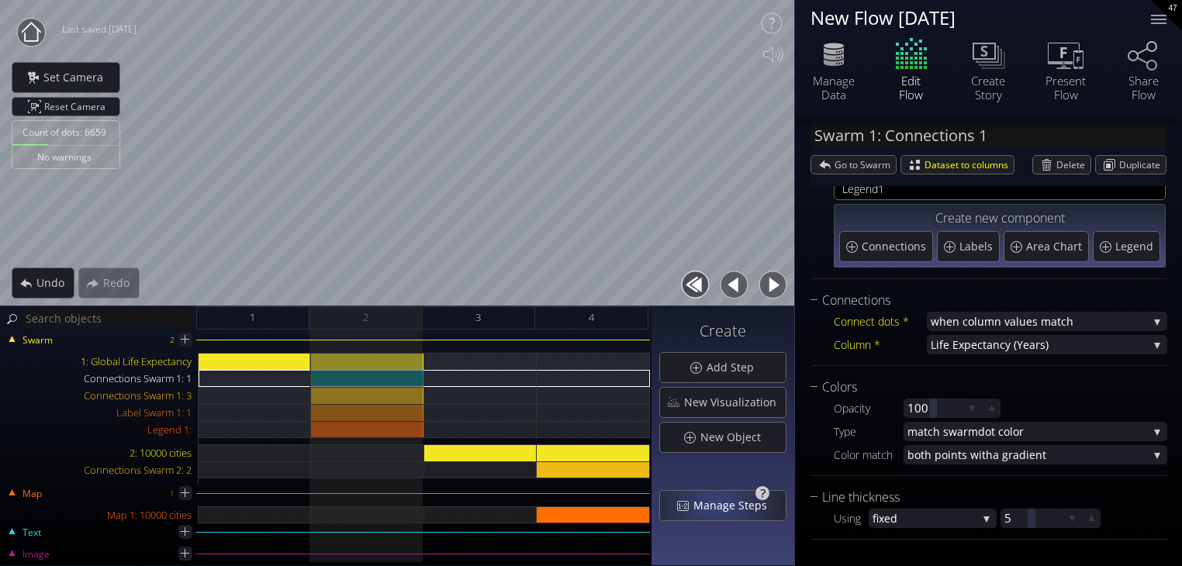
click at [720, 502] on span "Manage Steps" at bounding box center [734, 506] width 84 height 16
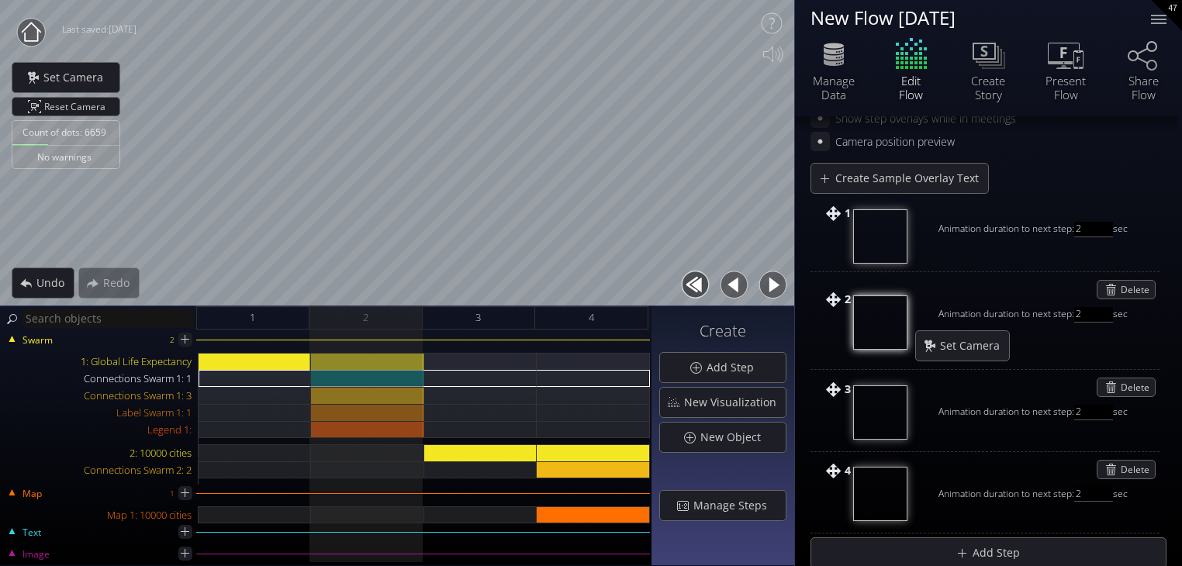
click at [26, 33] on circle at bounding box center [31, 33] width 28 height 28
